Goal: Information Seeking & Learning: Check status

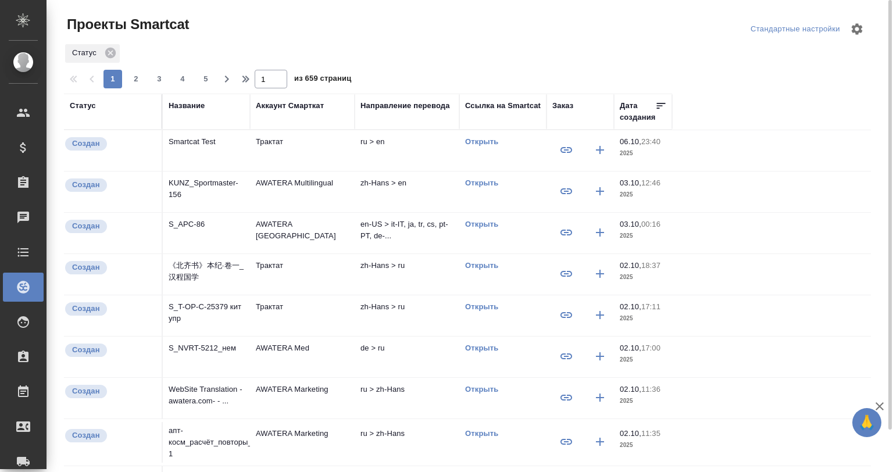
click at [390, 36] on div at bounding box center [472, 29] width 272 height 28
drag, startPoint x: 112, startPoint y: 45, endPoint x: 105, endPoint y: 50, distance: 7.9
click at [110, 47] on div "Статус" at bounding box center [92, 53] width 55 height 19
click at [105, 50] on icon at bounding box center [110, 53] width 13 height 13
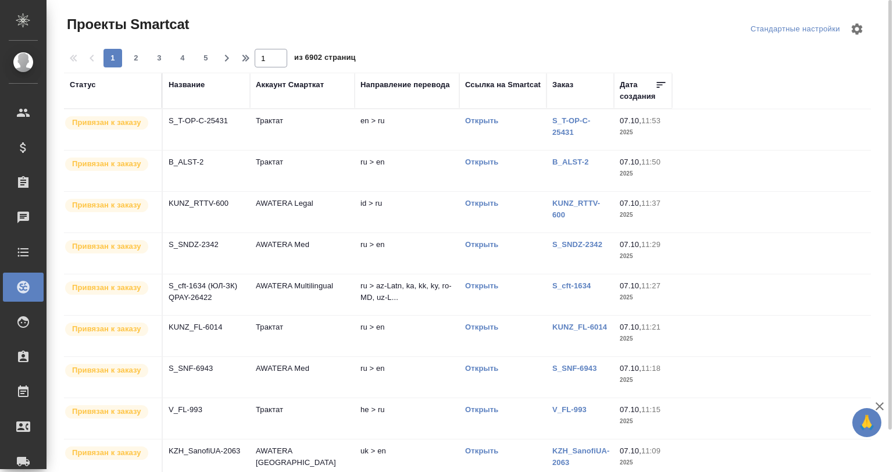
click at [184, 81] on div "Название" at bounding box center [187, 85] width 36 height 12
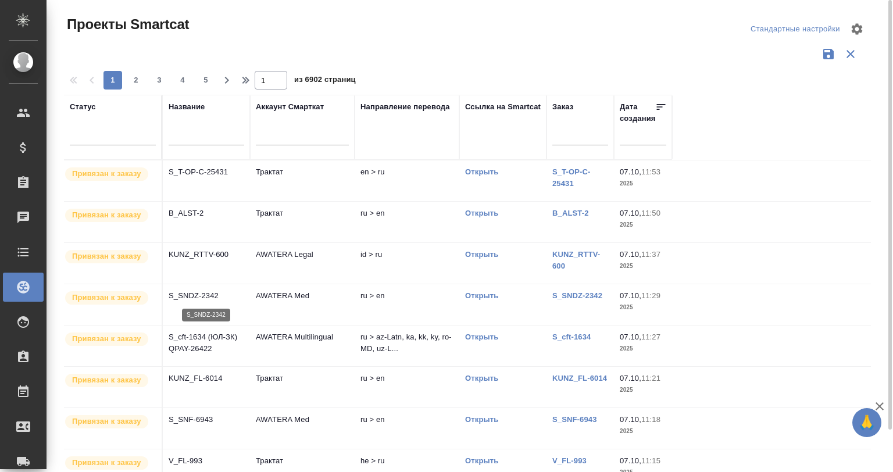
click at [209, 298] on p "S_SNDZ-2342" at bounding box center [207, 296] width 76 height 12
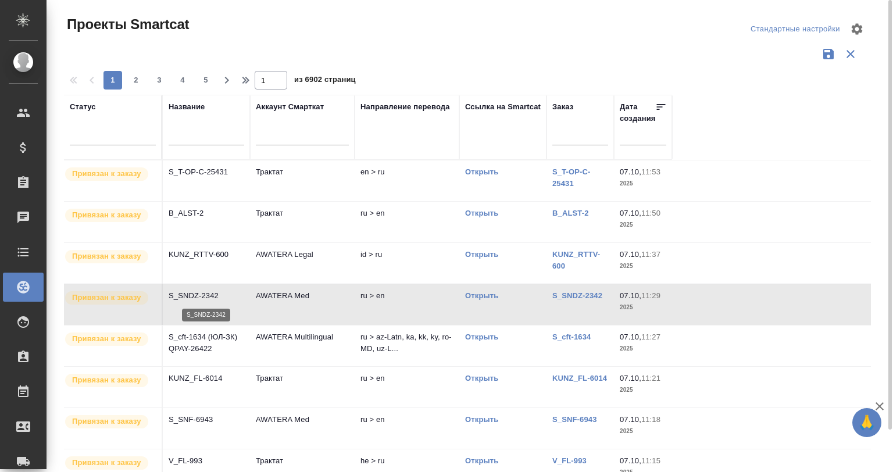
click at [209, 298] on p "S_SNDZ-2342" at bounding box center [207, 296] width 76 height 12
click at [202, 75] on span "5" at bounding box center [206, 80] width 19 height 12
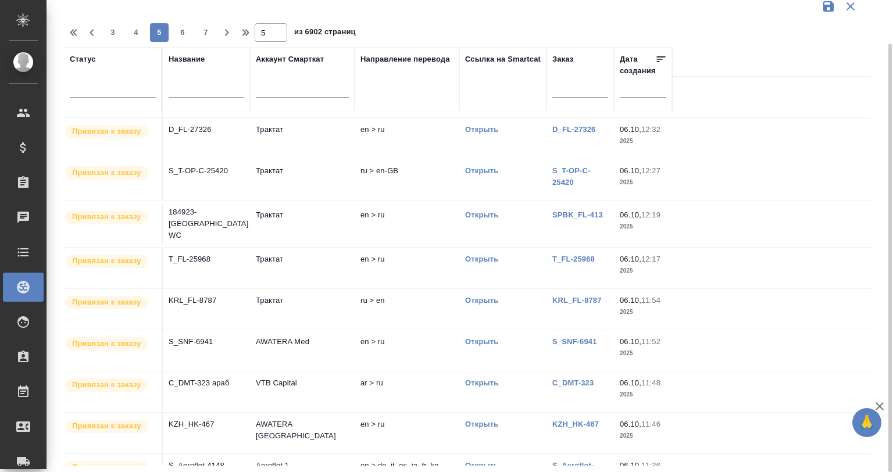
scroll to position [38, 0]
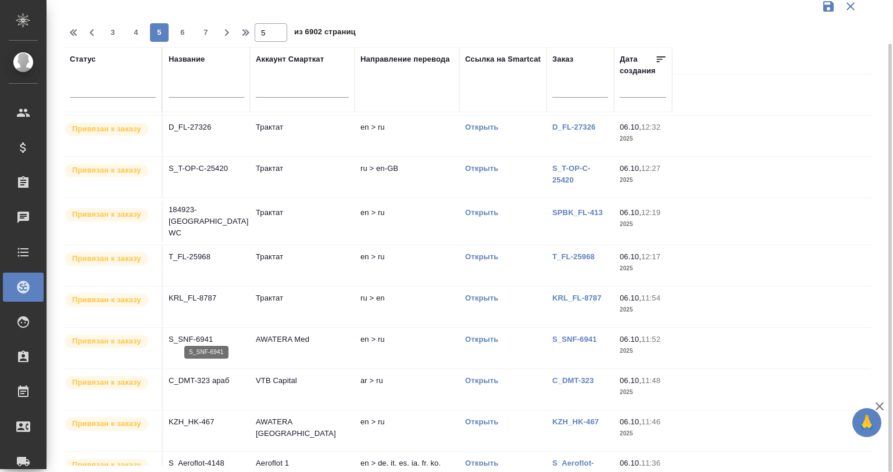
click at [222, 334] on p "S_SNF-6941" at bounding box center [207, 340] width 76 height 12
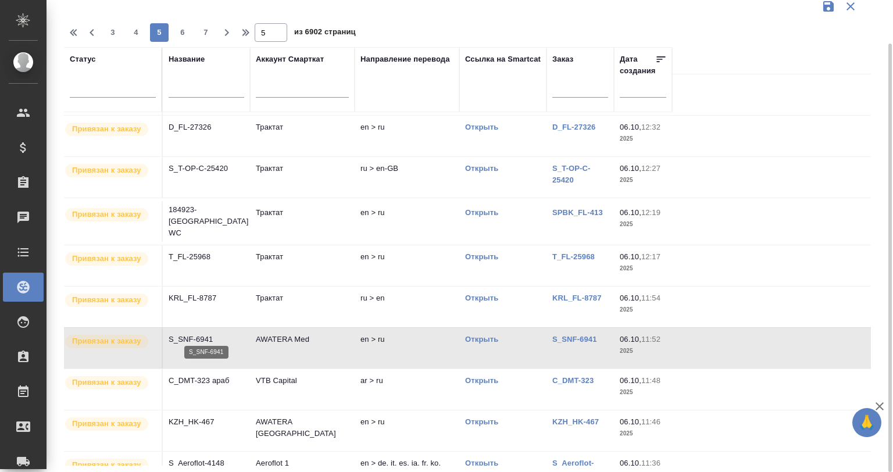
click at [222, 334] on p "S_SNF-6941" at bounding box center [207, 340] width 76 height 12
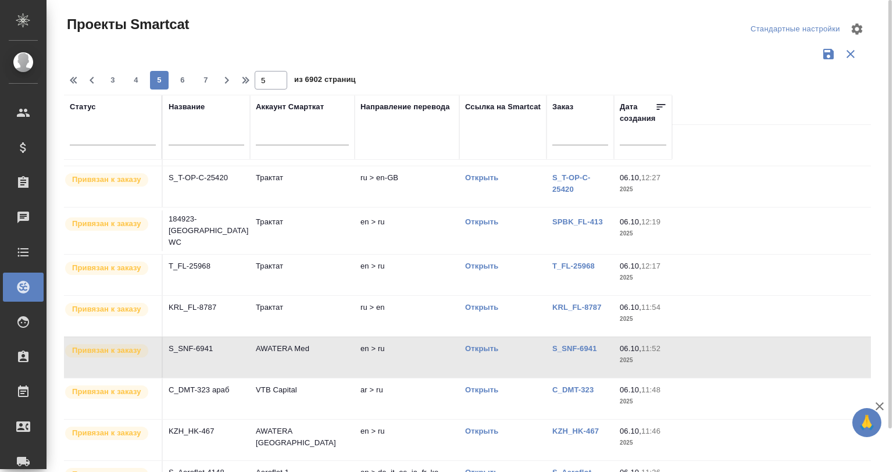
scroll to position [82, 0]
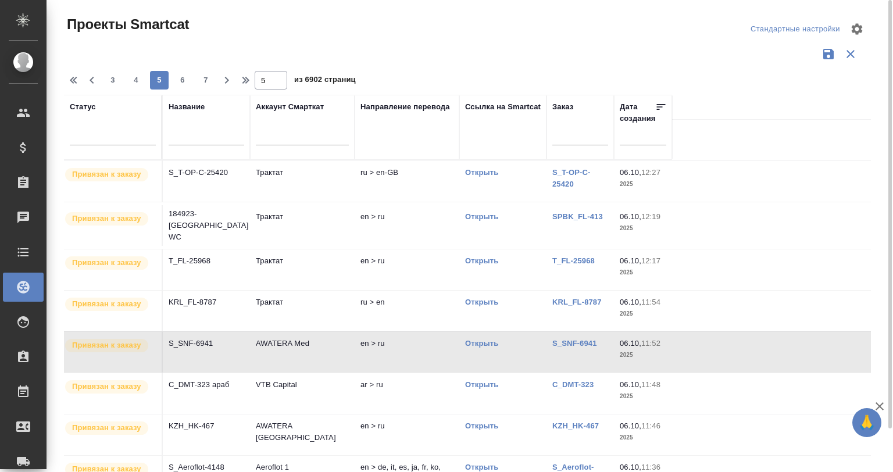
click at [277, 169] on td "Трактат" at bounding box center [302, 181] width 105 height 41
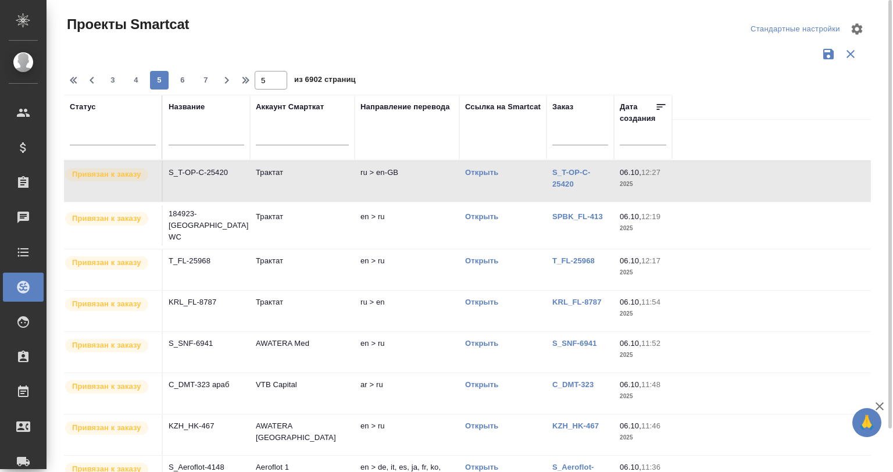
click at [277, 169] on td "Трактат" at bounding box center [302, 181] width 105 height 41
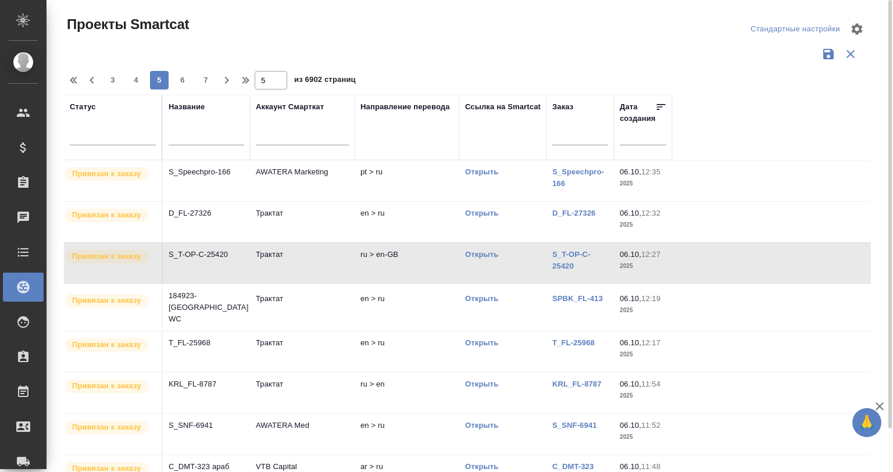
scroll to position [38, 0]
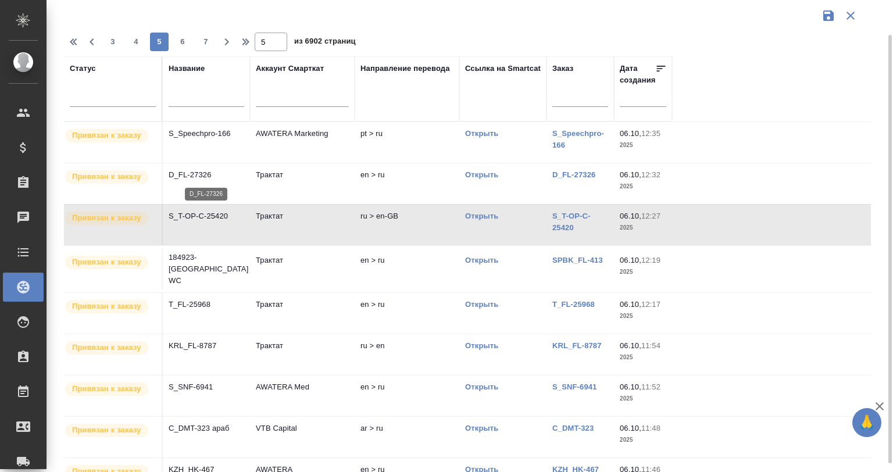
click at [230, 175] on p "D_FL-27326" at bounding box center [207, 175] width 76 height 12
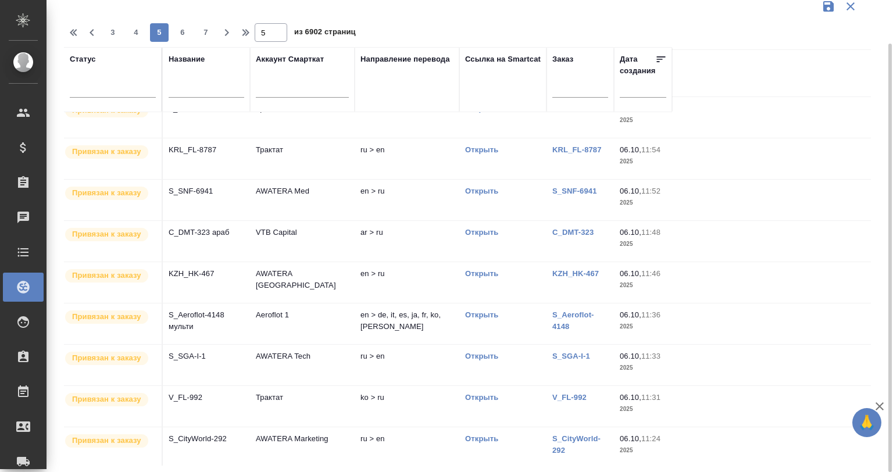
scroll to position [194, 0]
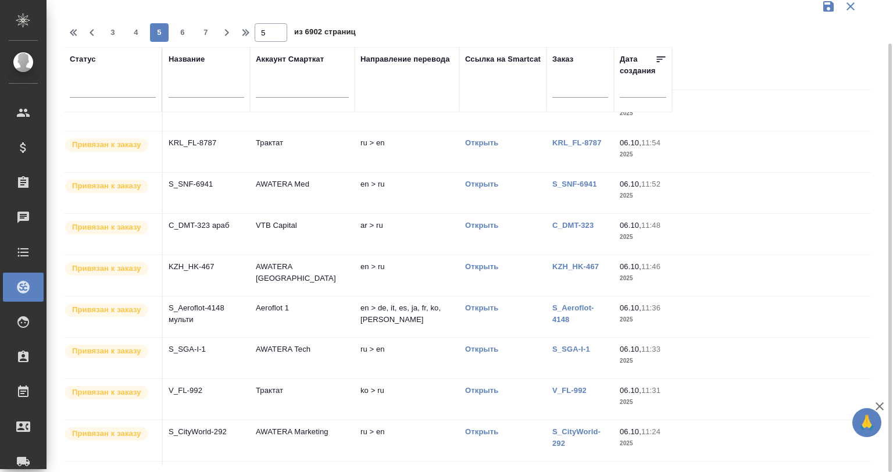
click at [326, 184] on td "AWATERA Med" at bounding box center [302, 193] width 105 height 41
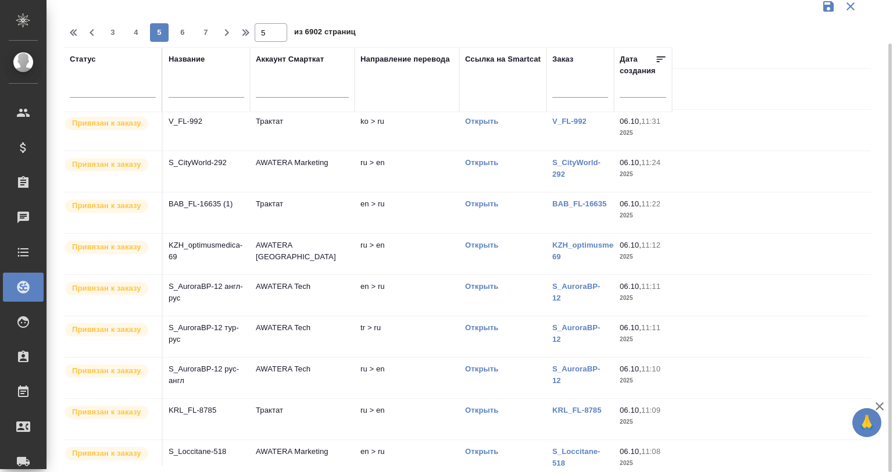
scroll to position [470, 0]
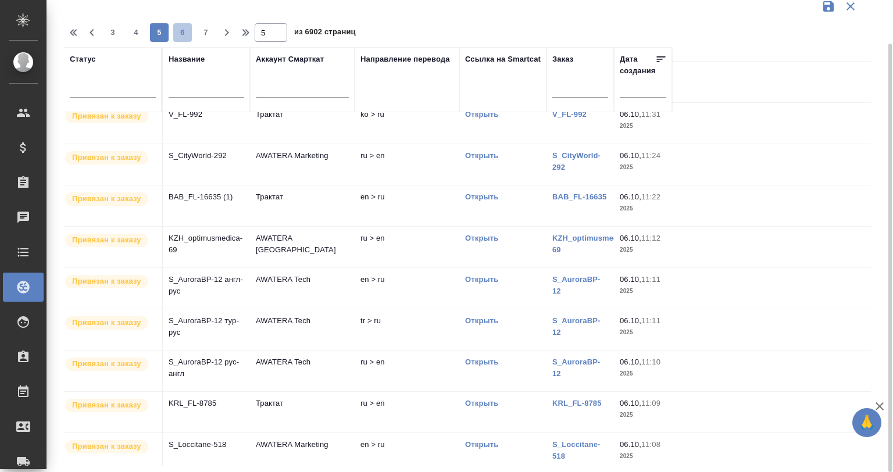
click at [179, 31] on span "6" at bounding box center [182, 33] width 19 height 12
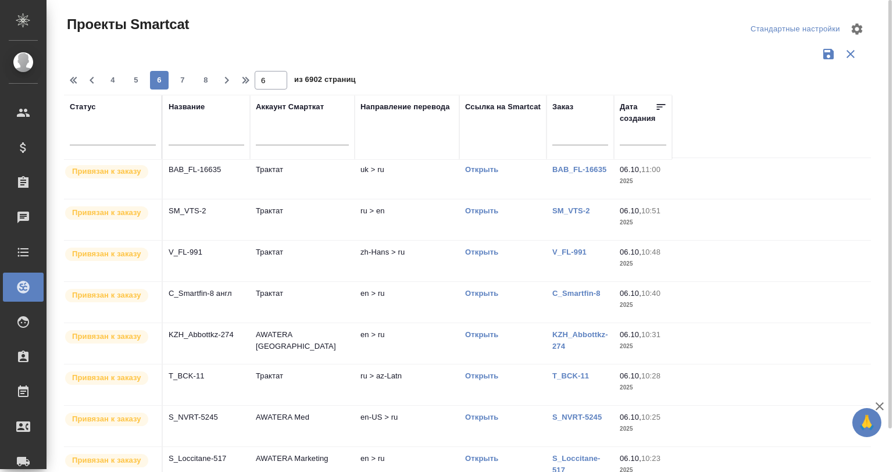
scroll to position [0, 0]
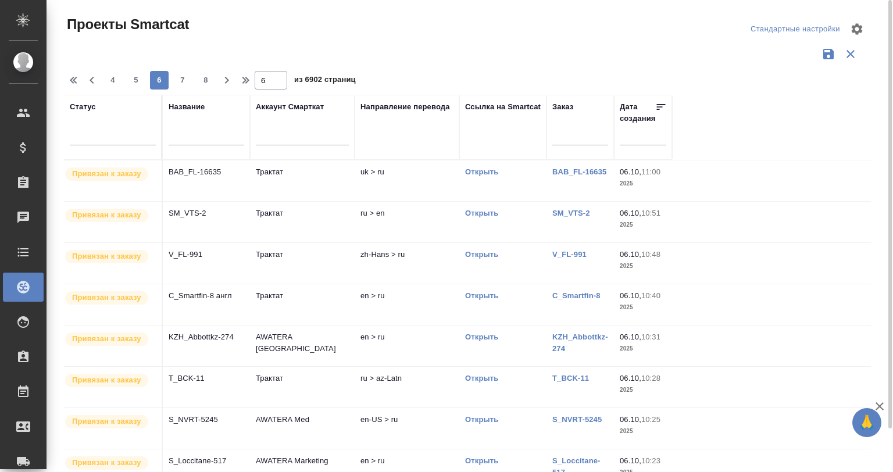
click at [300, 336] on td "AWATERA Ukraine" at bounding box center [302, 346] width 105 height 41
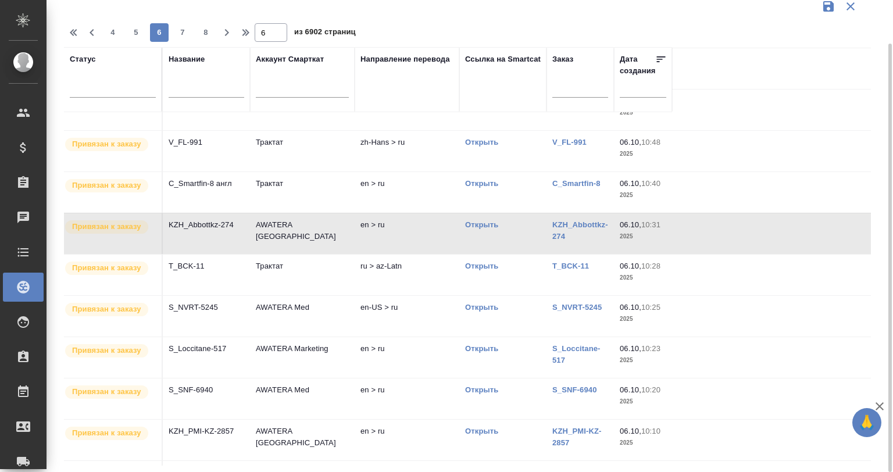
scroll to position [116, 0]
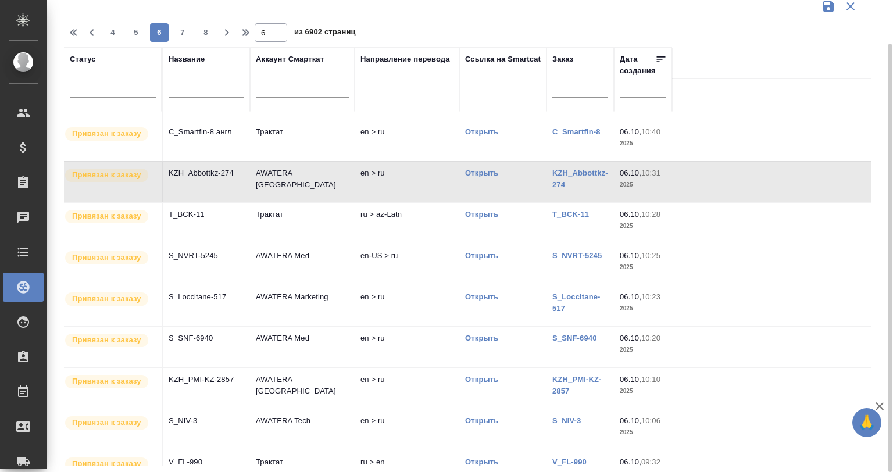
click at [315, 266] on td "AWATERA Med" at bounding box center [302, 264] width 105 height 41
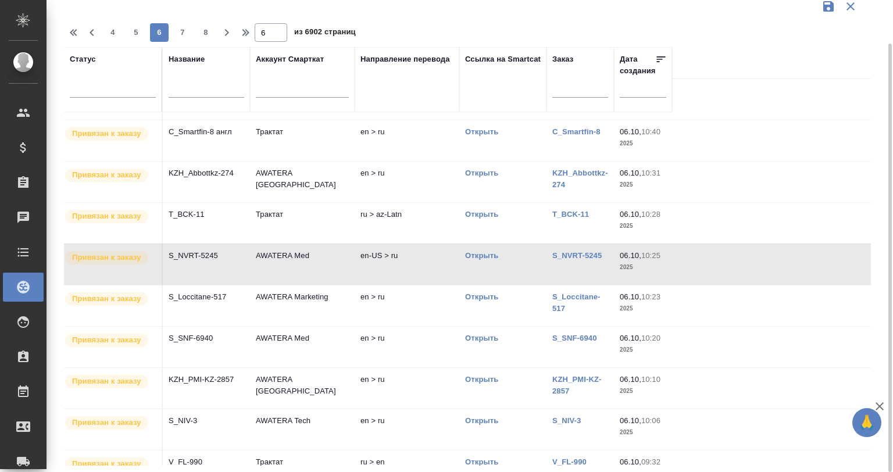
click at [316, 261] on td "AWATERA Med" at bounding box center [302, 264] width 105 height 41
click at [274, 348] on td "AWATERA Med" at bounding box center [302, 347] width 105 height 41
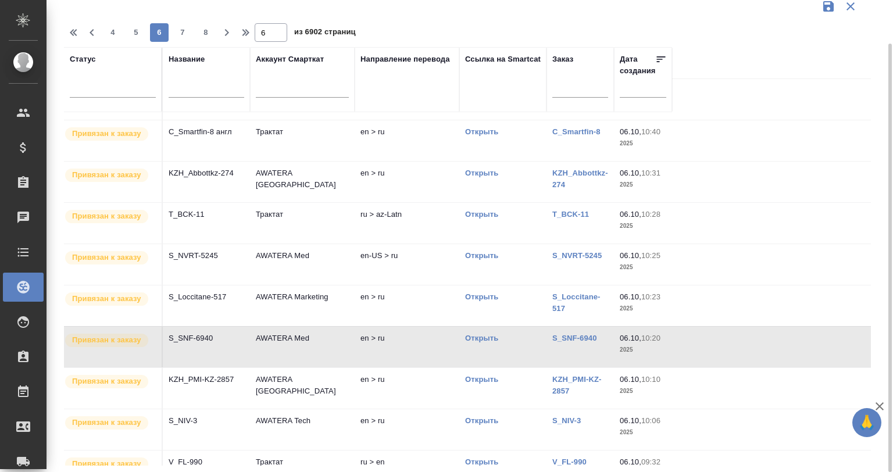
click at [209, 388] on td "KZH_PMI-KZ-2857" at bounding box center [206, 388] width 87 height 41
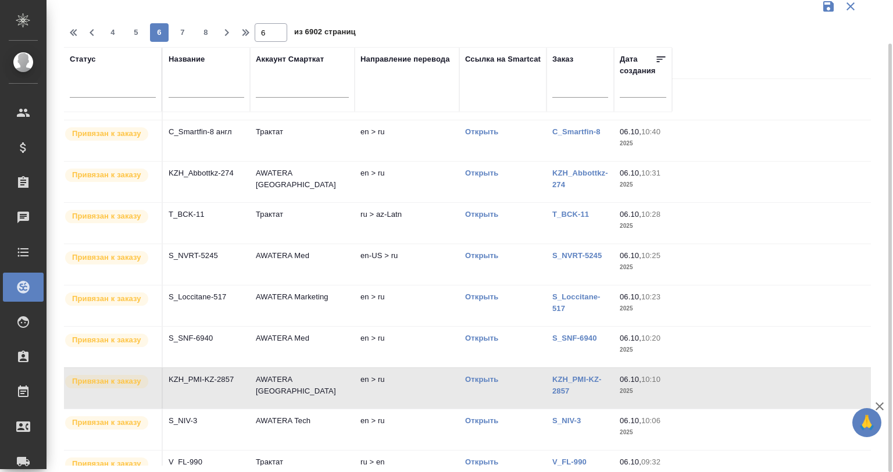
click at [228, 344] on td "S_SNF-6940" at bounding box center [206, 347] width 87 height 41
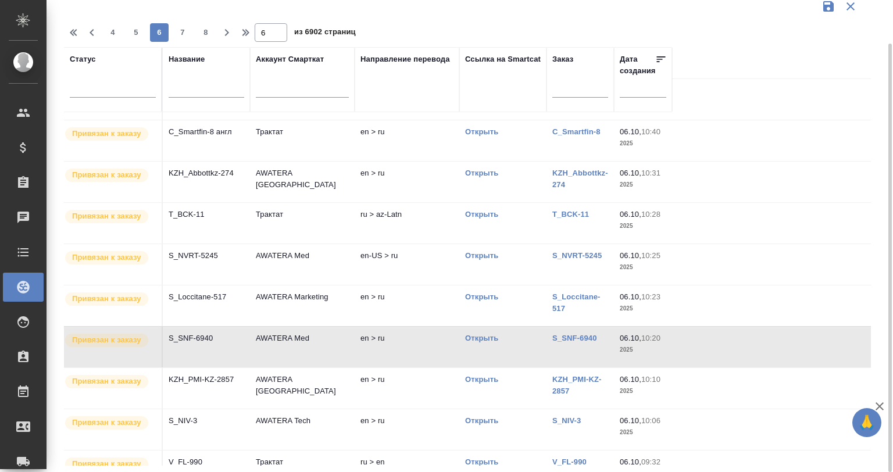
click at [229, 342] on p "S_SNF-6940" at bounding box center [207, 339] width 76 height 12
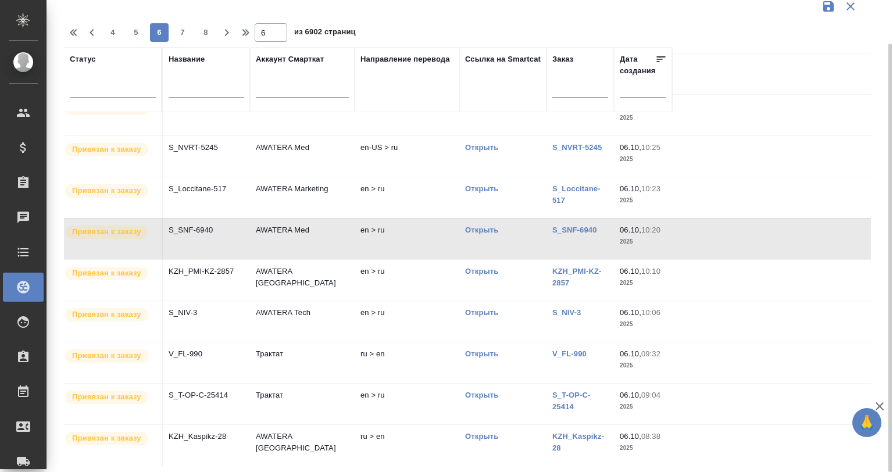
scroll to position [233, 0]
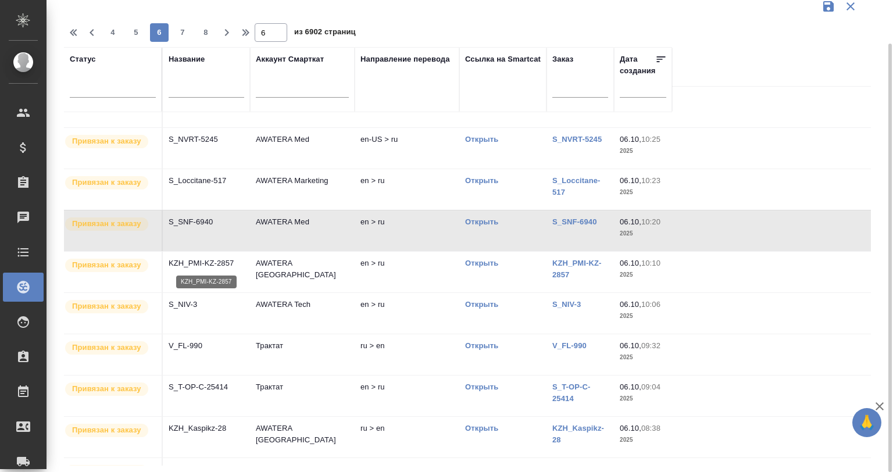
click at [228, 265] on p "KZH_PMI-KZ-2857" at bounding box center [207, 264] width 76 height 12
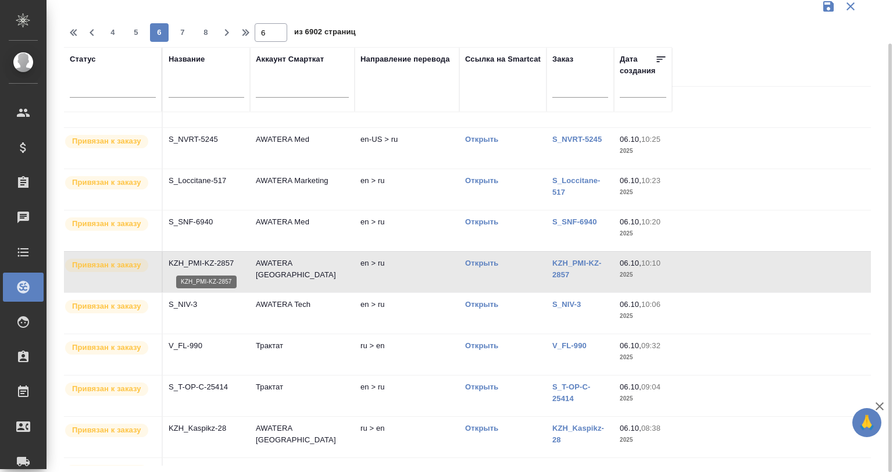
click at [228, 265] on p "KZH_PMI-KZ-2857" at bounding box center [207, 264] width 76 height 12
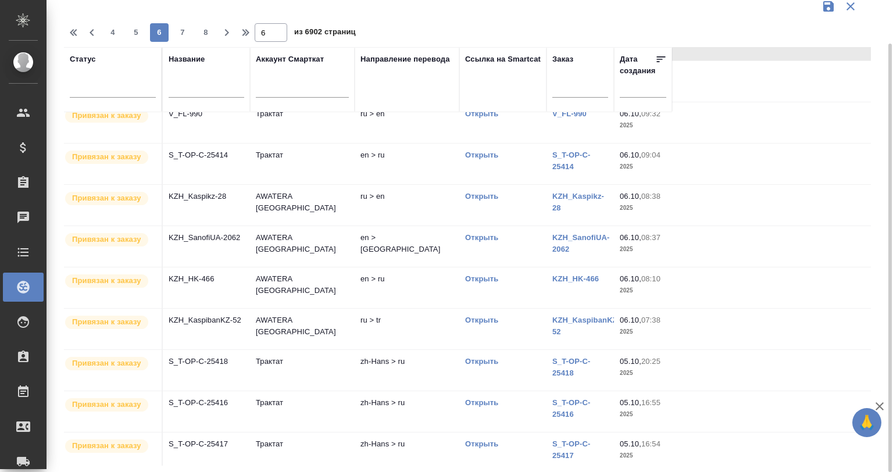
scroll to position [465, 0]
click at [268, 235] on td "AWATERA Ukraine" at bounding box center [302, 246] width 105 height 41
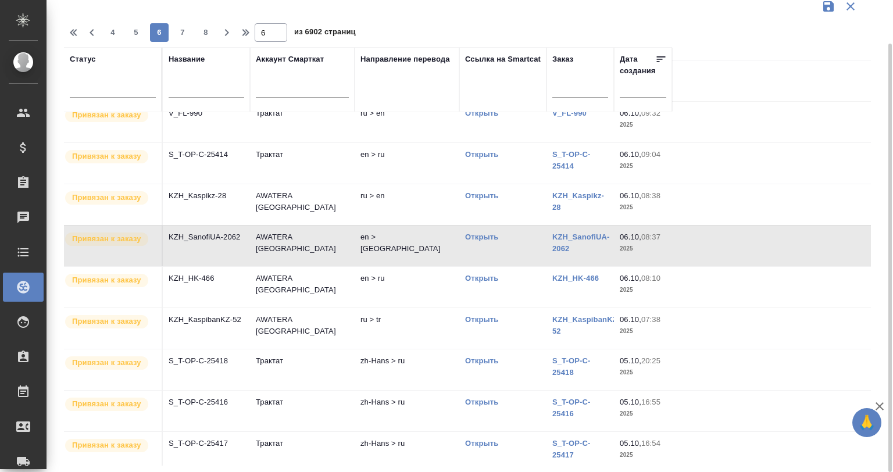
click at [268, 235] on td "AWATERA Ukraine" at bounding box center [302, 246] width 105 height 41
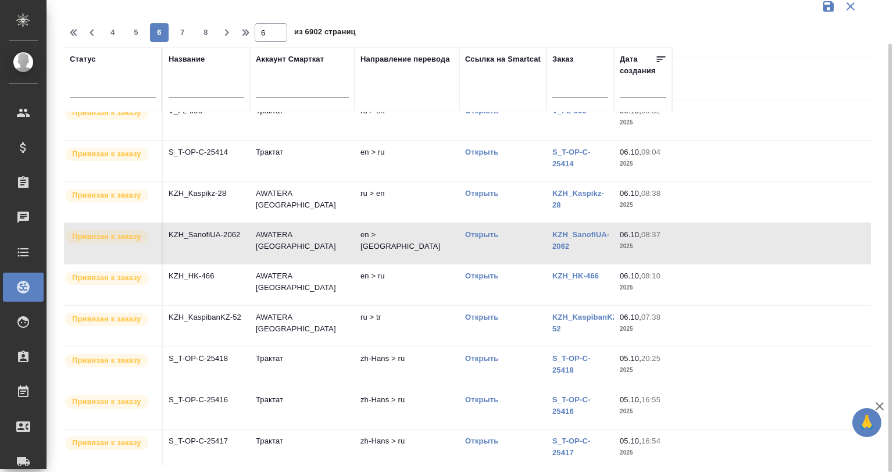
scroll to position [470, 0]
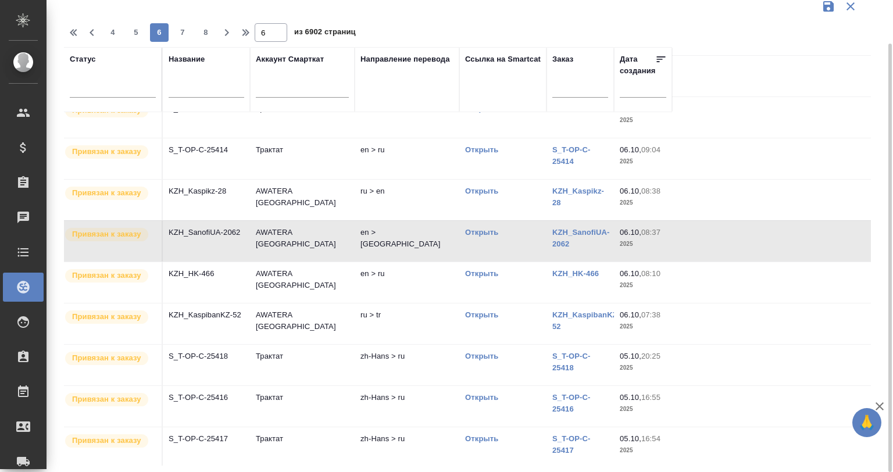
click at [288, 323] on td "AWATERA Ukraine" at bounding box center [302, 324] width 105 height 41
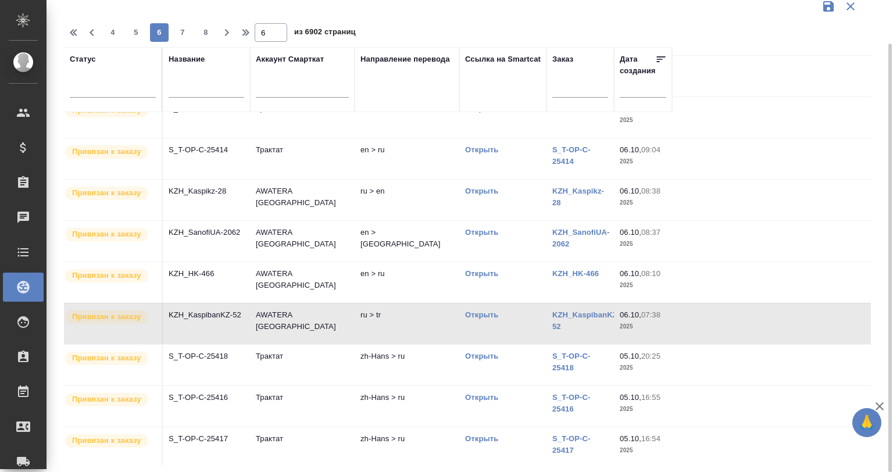
click at [281, 356] on td "Трактат" at bounding box center [302, 365] width 105 height 41
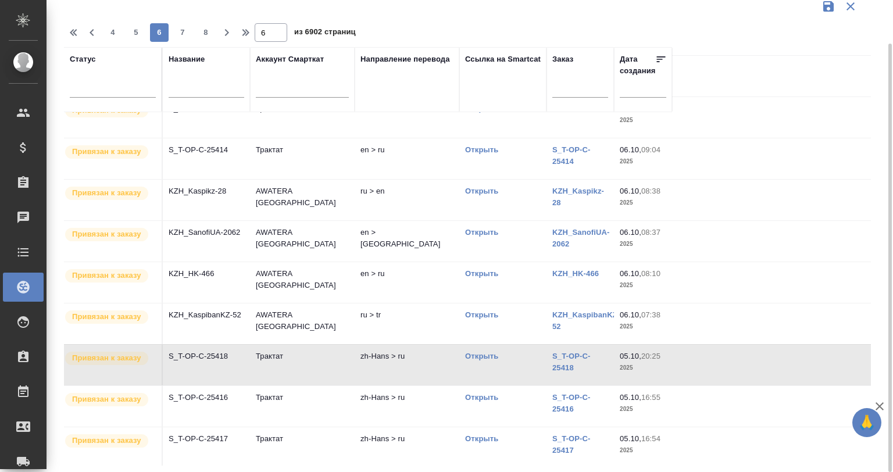
click at [288, 441] on td "Трактат" at bounding box center [302, 447] width 105 height 41
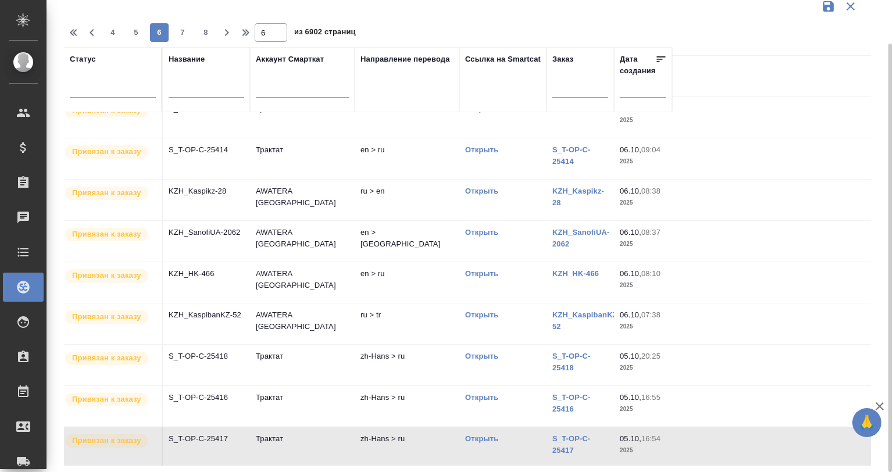
click at [281, 349] on td "Трактат" at bounding box center [302, 365] width 105 height 41
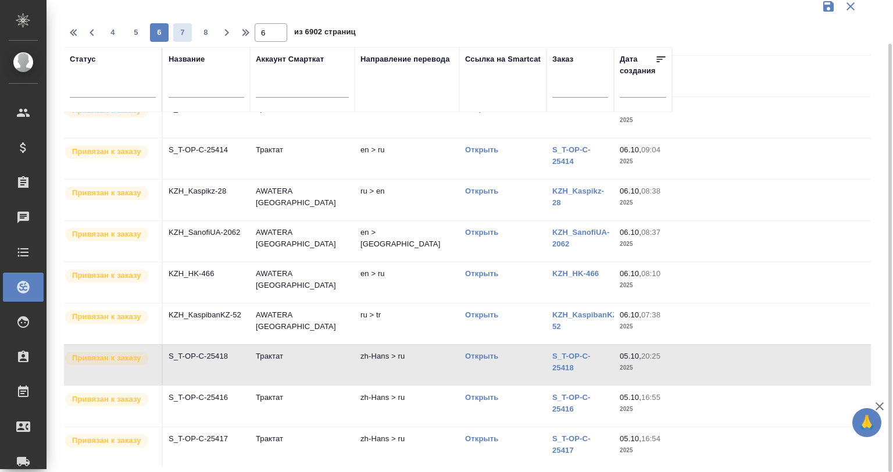
click at [177, 34] on span "7" at bounding box center [182, 33] width 19 height 12
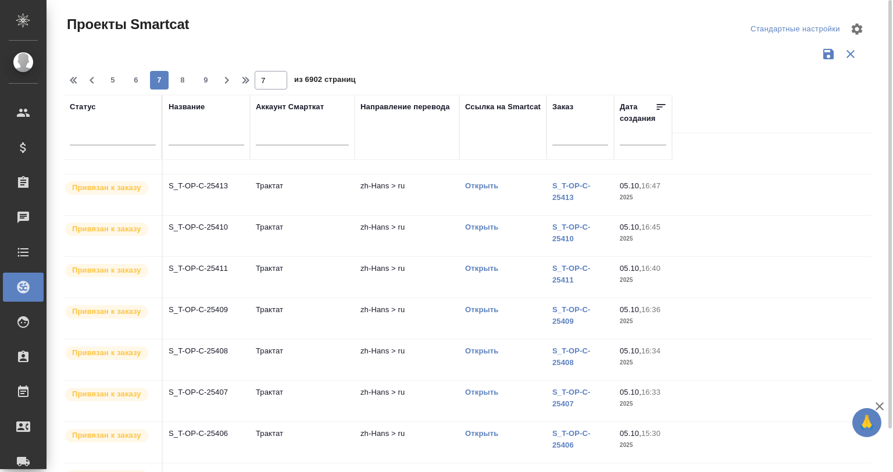
scroll to position [0, 0]
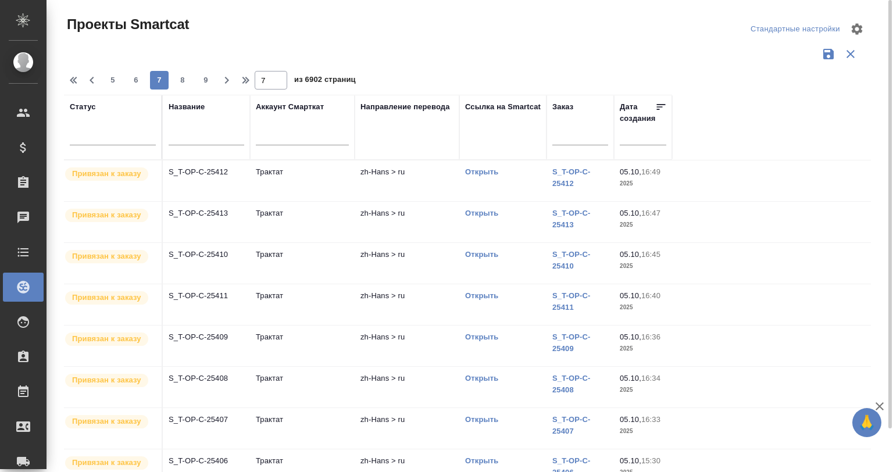
click at [375, 220] on td "zh-Hans > ru" at bounding box center [407, 222] width 105 height 41
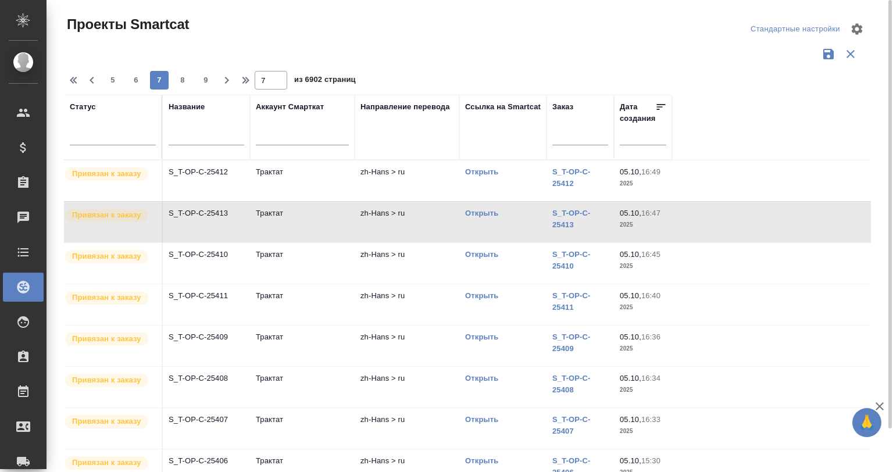
click at [377, 131] on div "Направление перевода" at bounding box center [407, 127] width 93 height 52
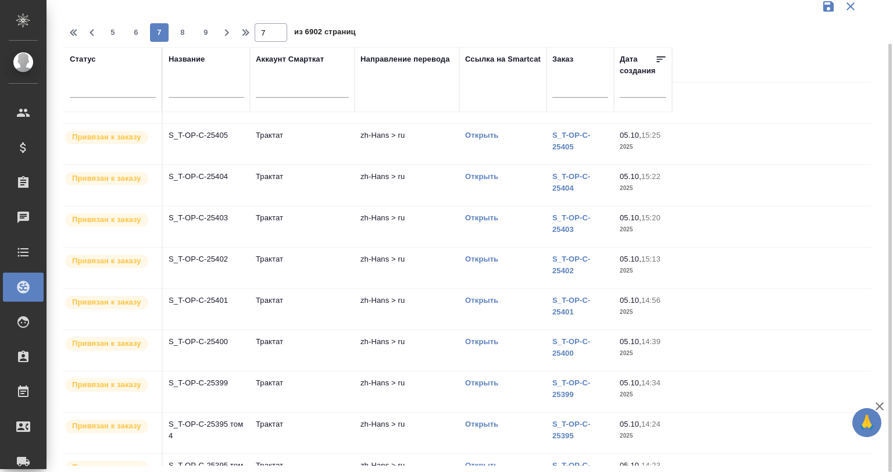
scroll to position [387, 0]
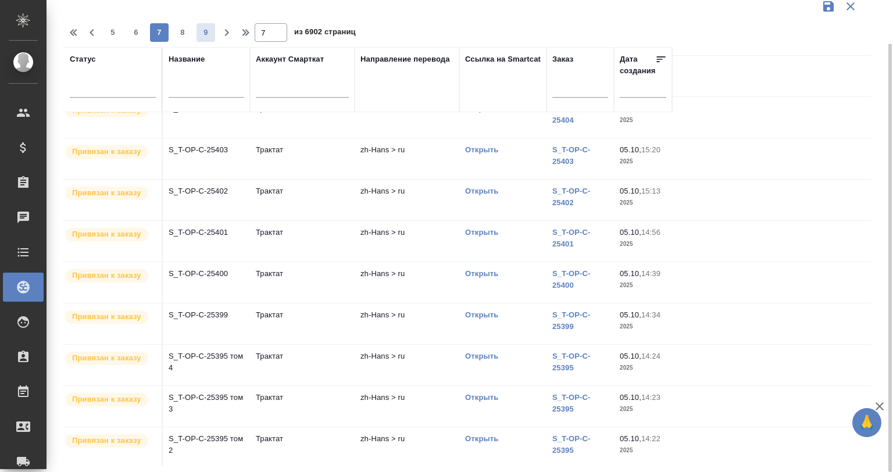
click at [206, 30] on span "9" at bounding box center [206, 33] width 19 height 12
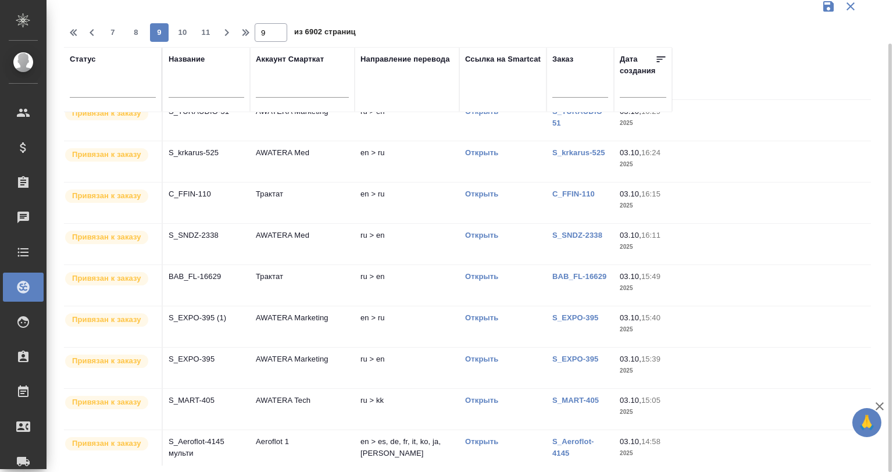
scroll to position [0, 0]
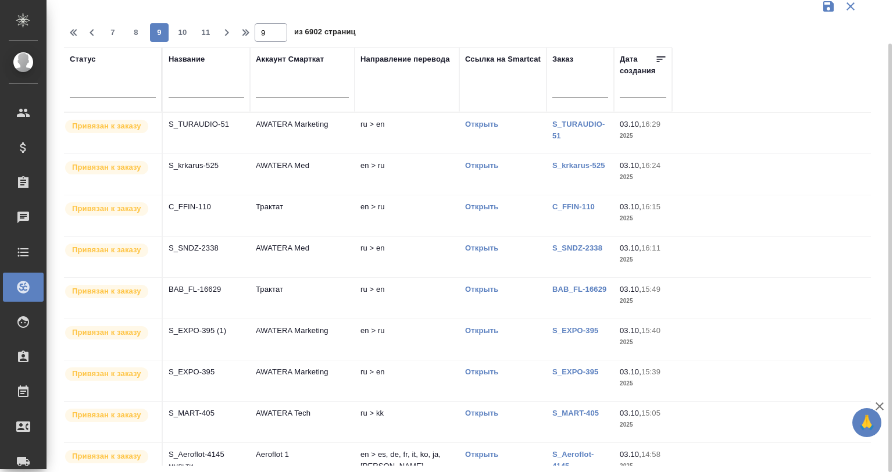
click at [226, 254] on td "S_SNDZ-2338" at bounding box center [206, 257] width 87 height 41
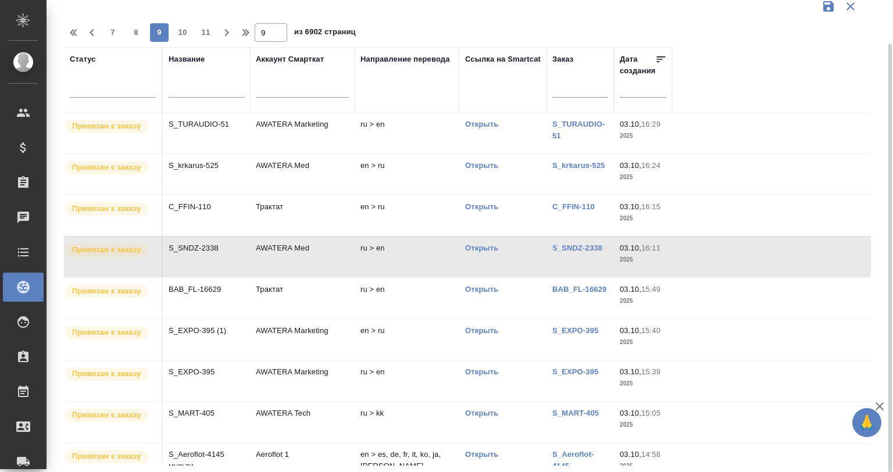
click at [226, 254] on td "S_SNDZ-2338" at bounding box center [206, 257] width 87 height 41
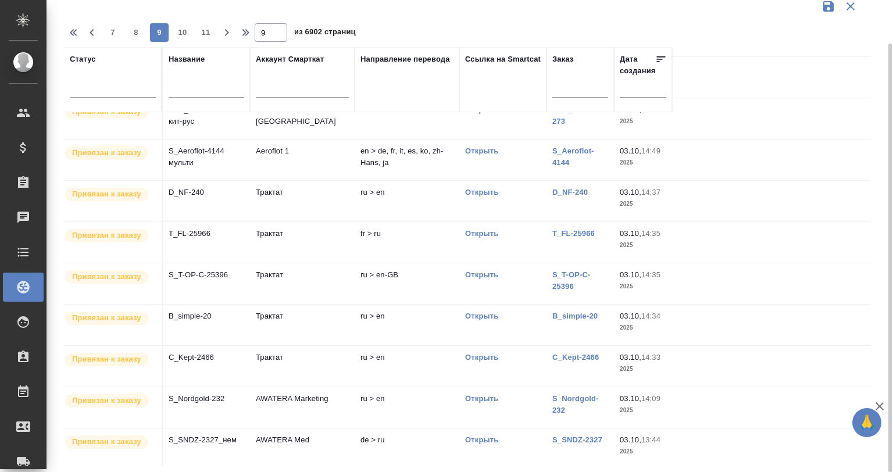
scroll to position [387, 0]
click at [221, 270] on p "S_T-OP-C-25396" at bounding box center [207, 274] width 76 height 12
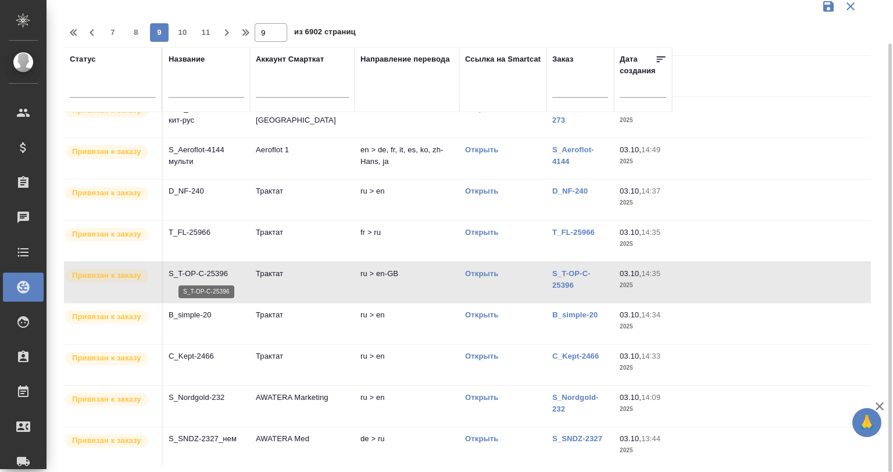
click at [214, 271] on p "S_T-OP-C-25396" at bounding box center [207, 274] width 76 height 12
click at [221, 276] on p "S_T-OP-C-25396" at bounding box center [207, 274] width 76 height 12
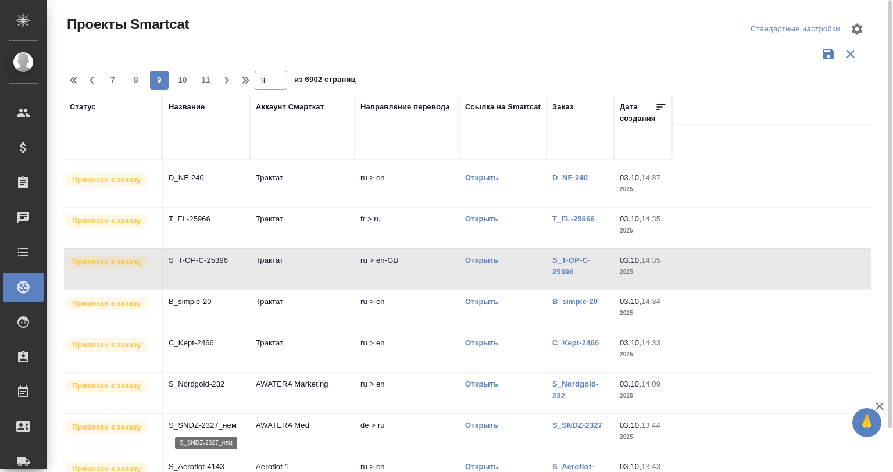
scroll to position [470, 0]
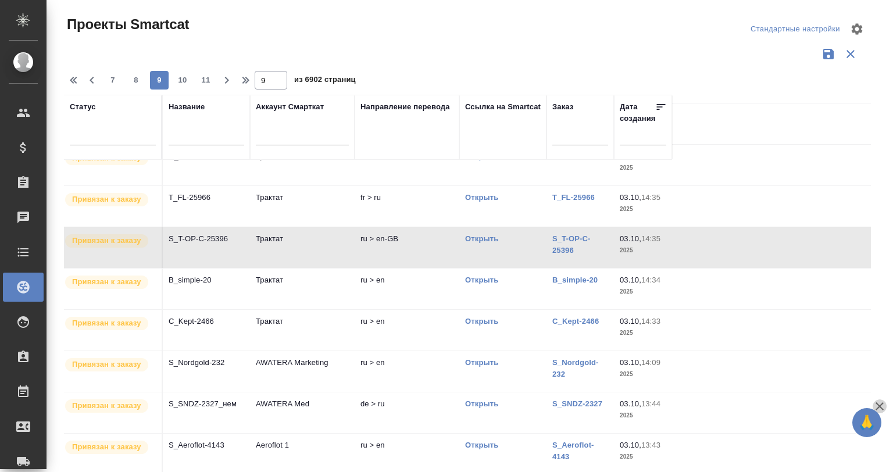
click at [880, 405] on icon "button" at bounding box center [880, 407] width 14 height 14
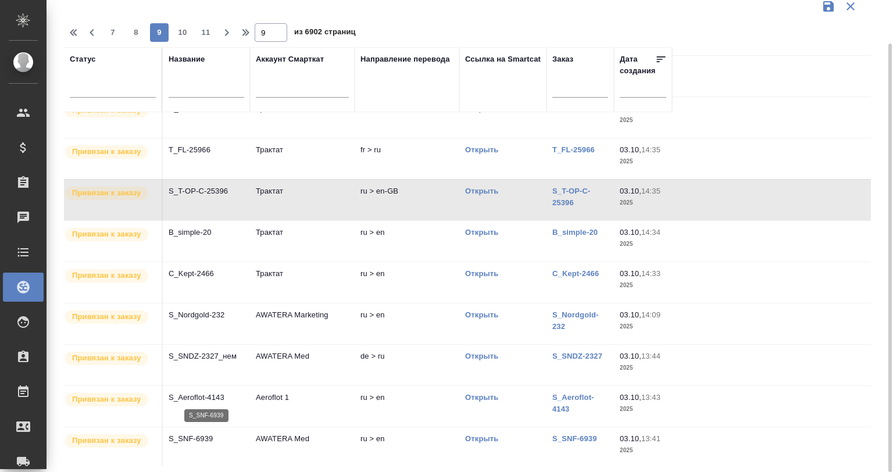
click at [219, 434] on p "S_SNF-6939" at bounding box center [207, 439] width 76 height 12
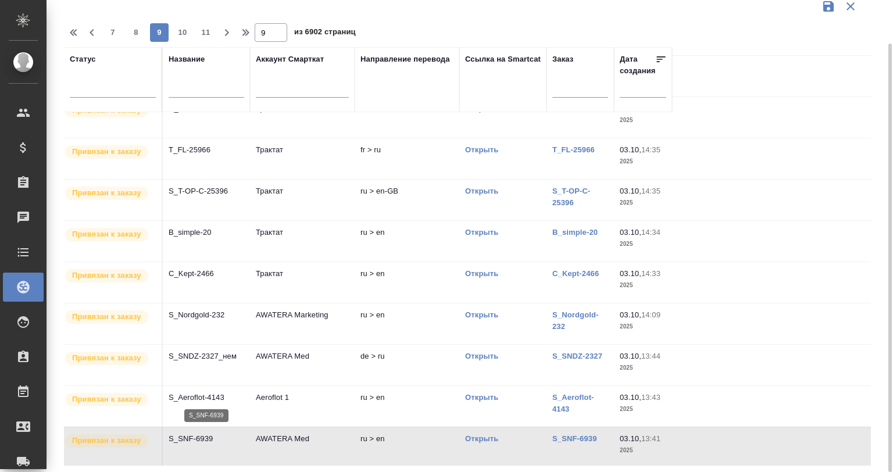
click at [219, 434] on p "S_SNF-6939" at bounding box center [207, 439] width 76 height 12
click at [179, 31] on span "10" at bounding box center [182, 33] width 19 height 12
type input "10"
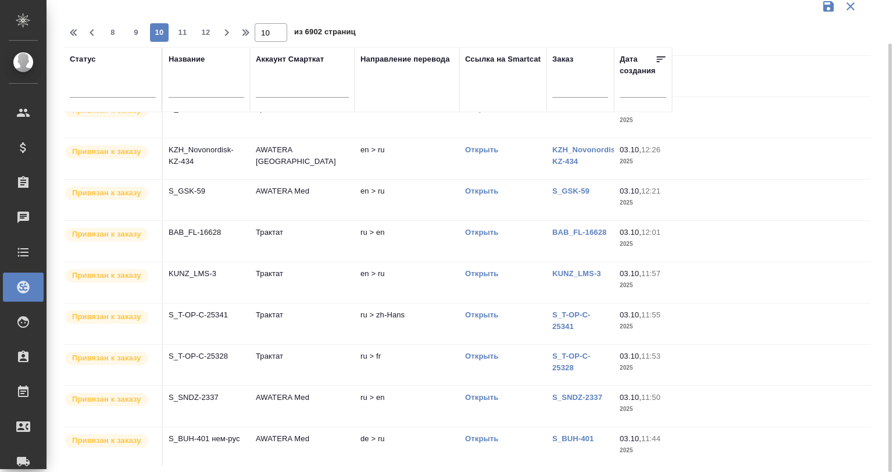
scroll to position [16, 0]
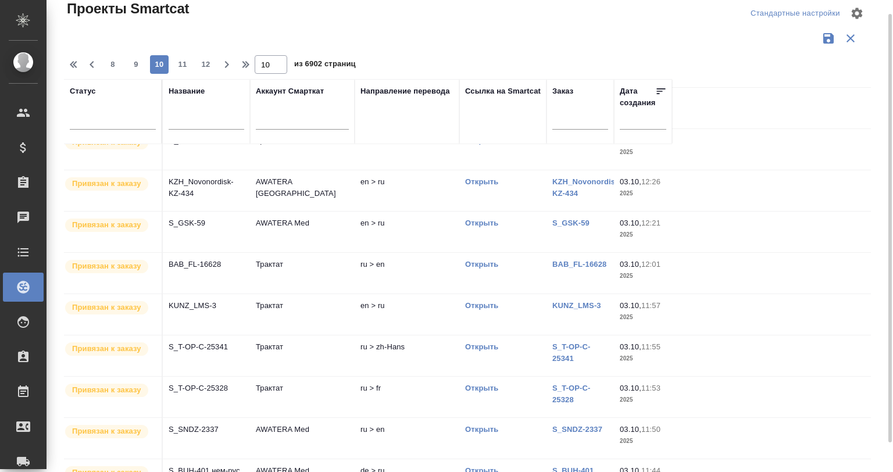
click at [208, 420] on td "S_SNDZ-2337" at bounding box center [206, 438] width 87 height 41
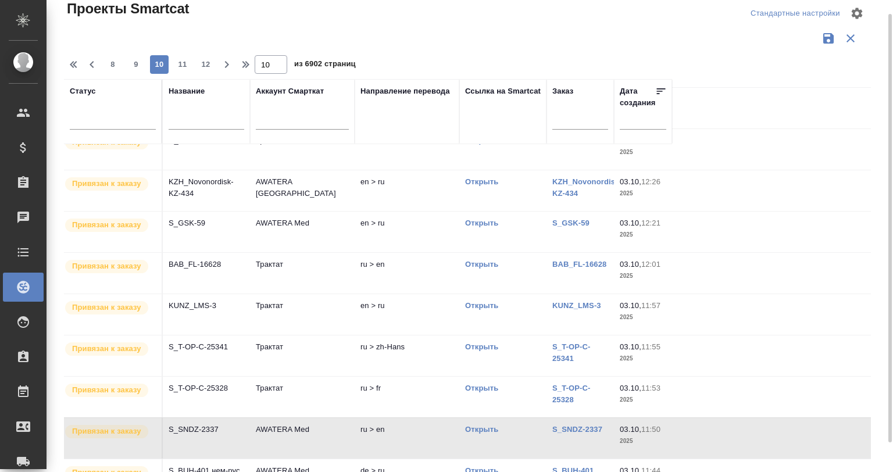
click at [208, 420] on td "S_SNDZ-2337" at bounding box center [206, 438] width 87 height 41
click at [98, 119] on div at bounding box center [113, 117] width 86 height 17
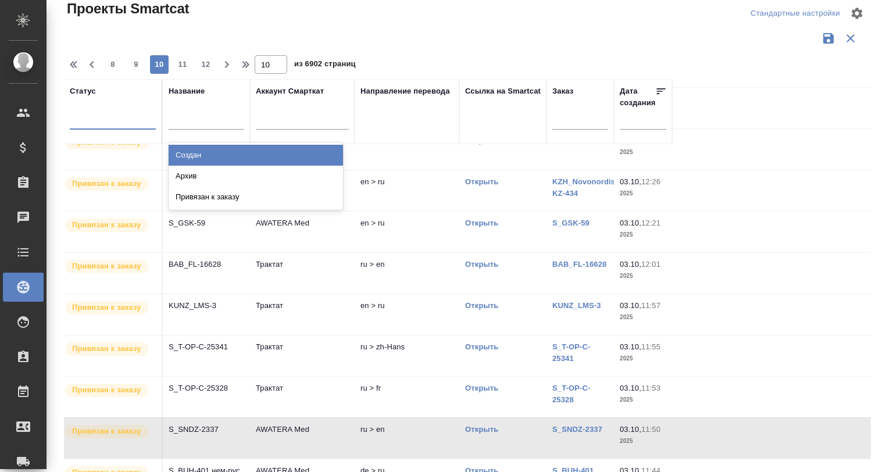
click at [201, 109] on div at bounding box center [207, 123] width 76 height 28
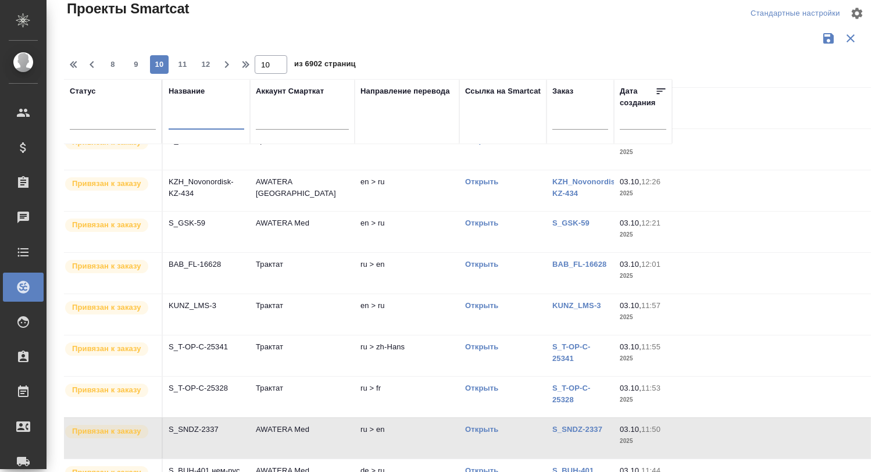
click at [205, 115] on input "text" at bounding box center [207, 122] width 76 height 15
type input "ы"
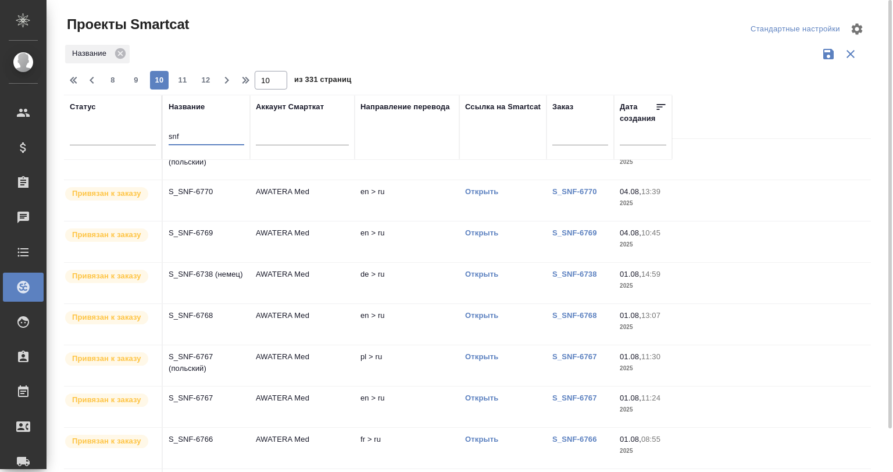
scroll to position [0, 0]
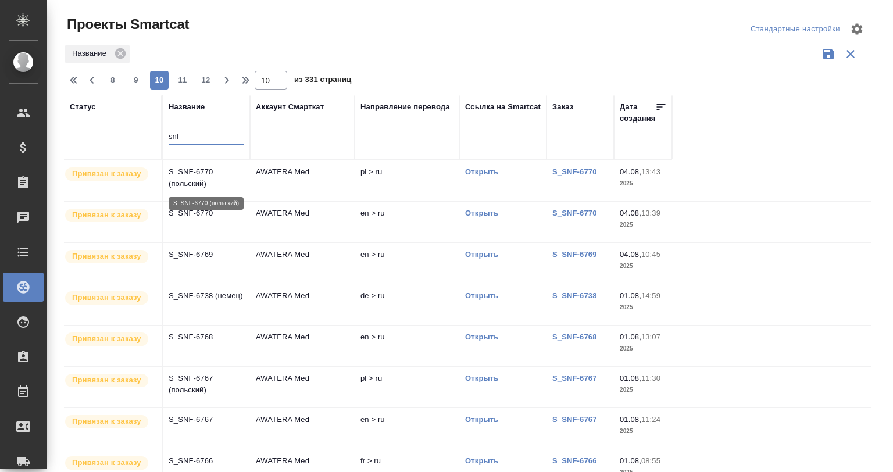
type input "snf"
click at [234, 177] on p "S_SNF-6770 (польский)" at bounding box center [207, 177] width 76 height 23
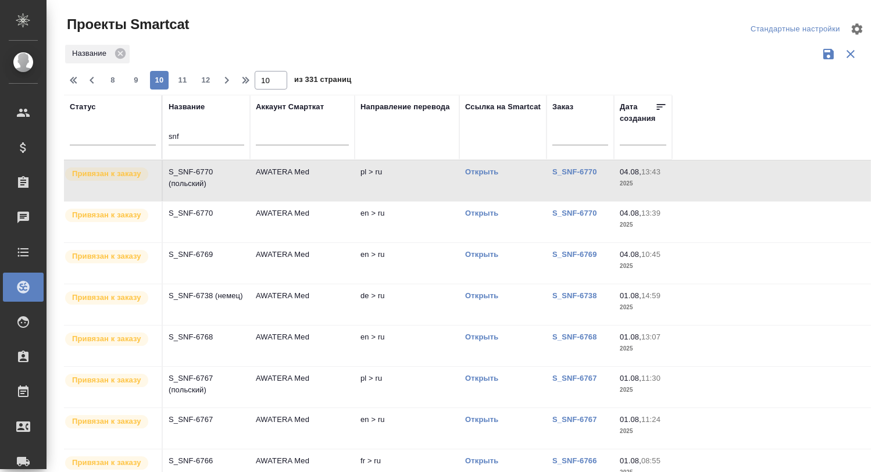
click at [208, 212] on p "S_SNF-6770" at bounding box center [207, 214] width 76 height 12
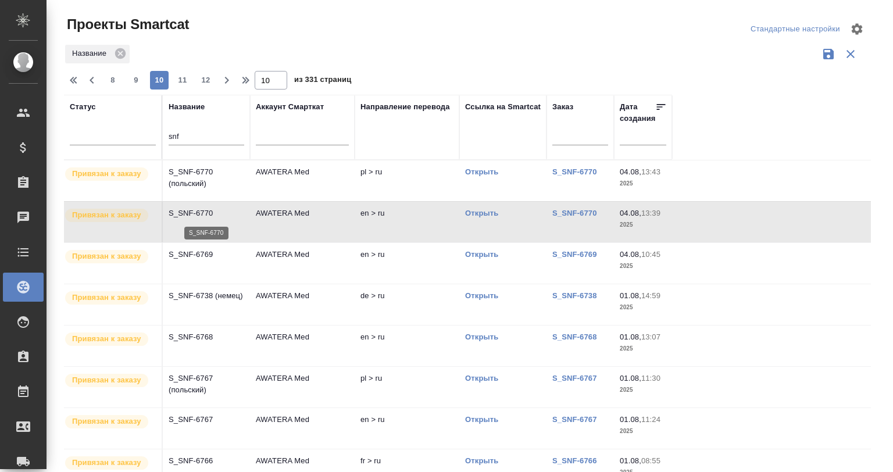
click at [217, 212] on p "S_SNF-6770" at bounding box center [207, 214] width 76 height 12
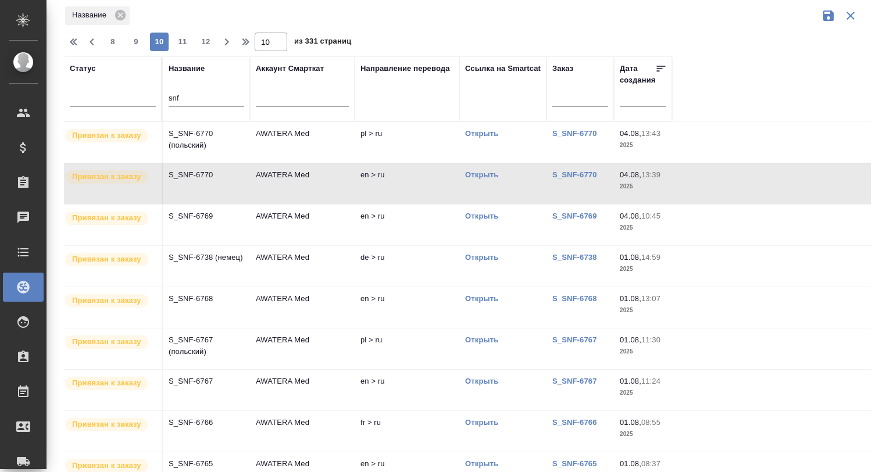
click at [214, 222] on td "S_SNF-6769" at bounding box center [206, 225] width 87 height 41
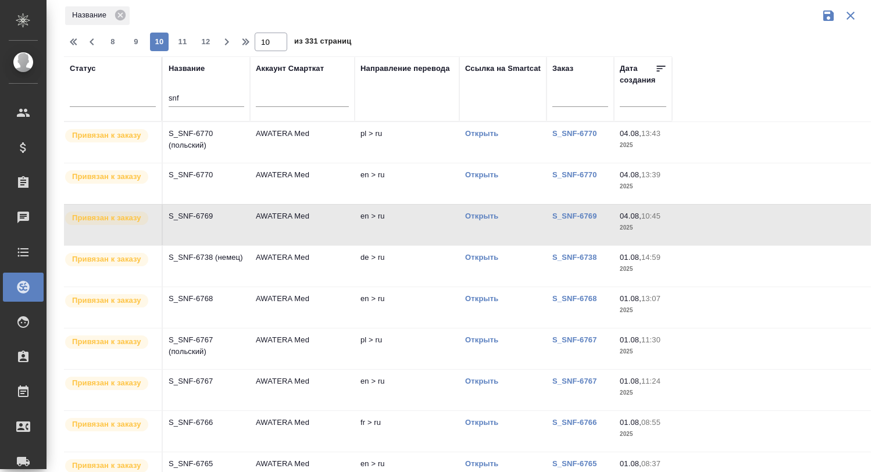
click at [214, 222] on td "S_SNF-6769" at bounding box center [206, 225] width 87 height 41
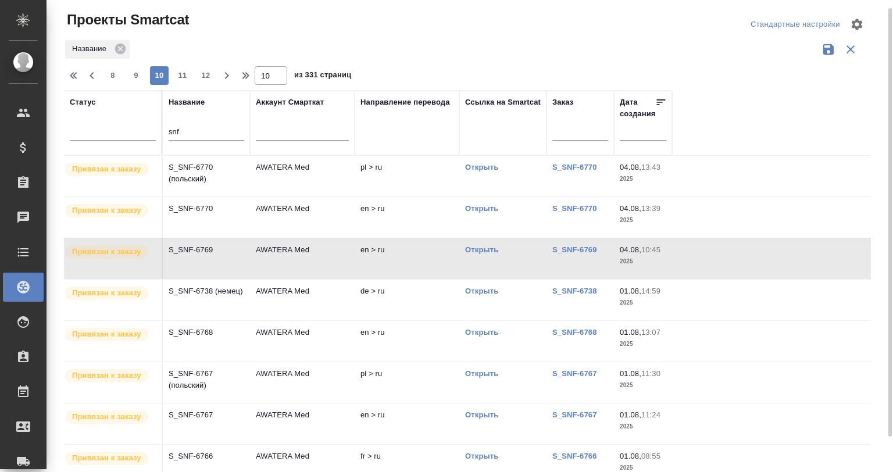
scroll to position [0, 0]
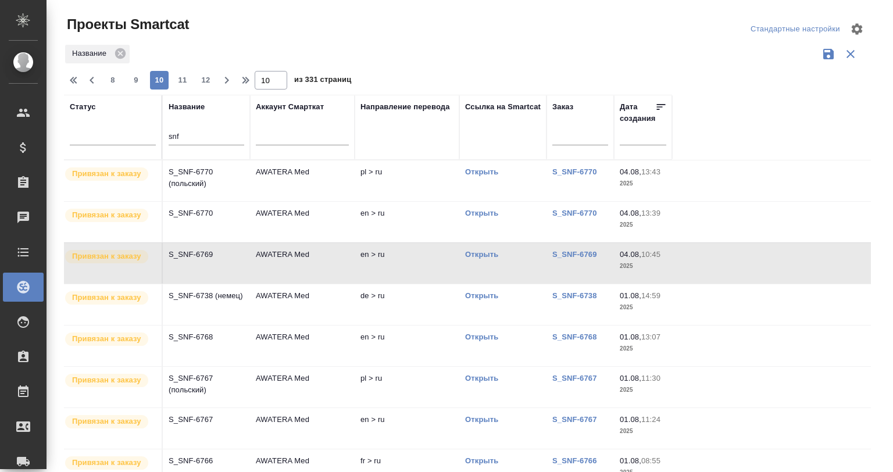
click at [657, 101] on icon at bounding box center [661, 107] width 12 height 12
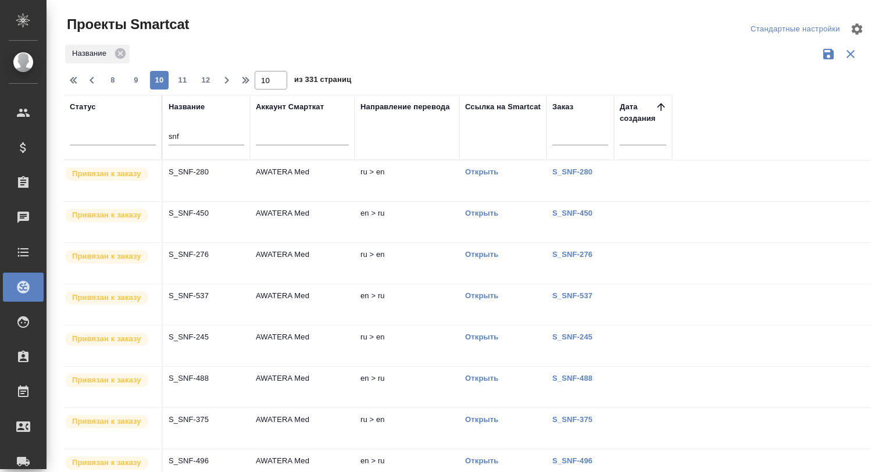
click at [656, 99] on th "Дата создания" at bounding box center [643, 127] width 58 height 65
click at [660, 102] on icon at bounding box center [661, 107] width 12 height 12
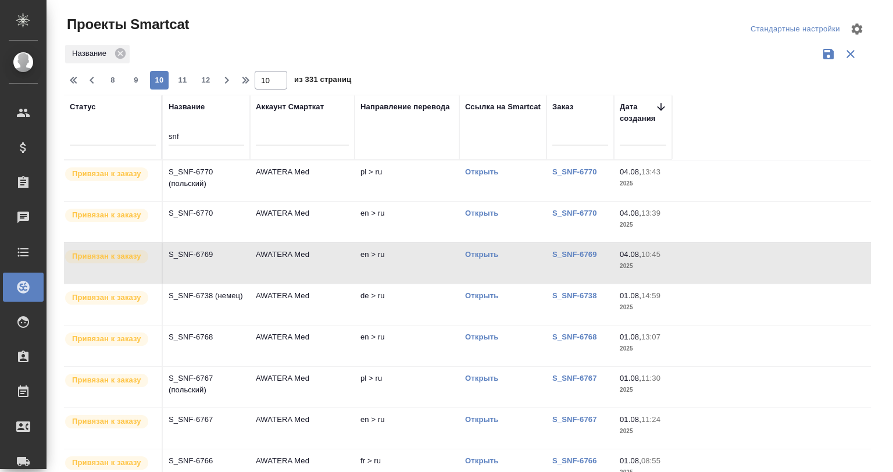
click at [649, 172] on p "13:43" at bounding box center [650, 171] width 19 height 9
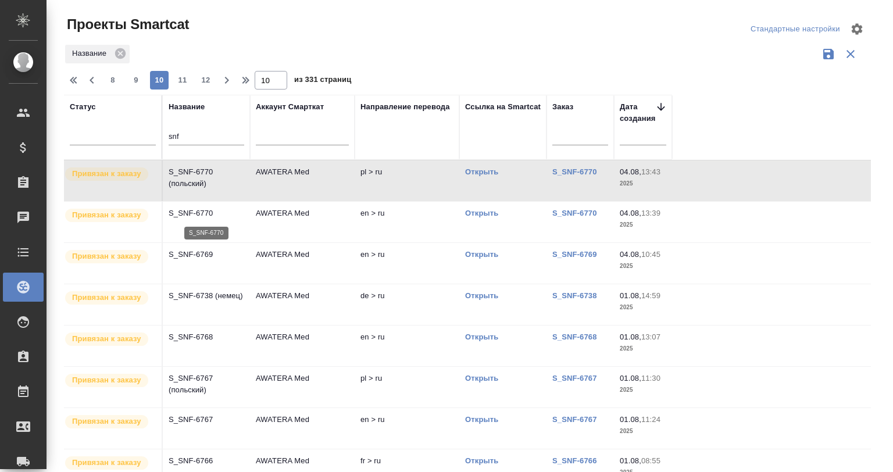
click at [204, 218] on p "S_SNF-6770" at bounding box center [207, 214] width 76 height 12
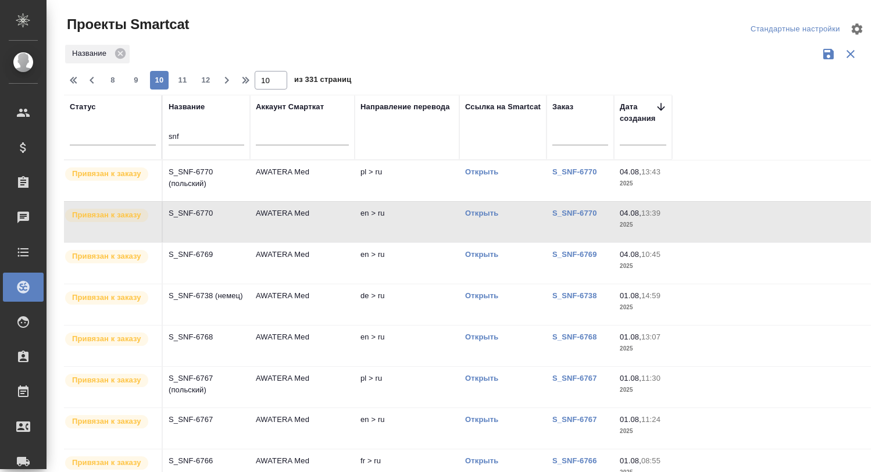
click at [72, 78] on icon "button" at bounding box center [75, 80] width 14 height 14
type input "1"
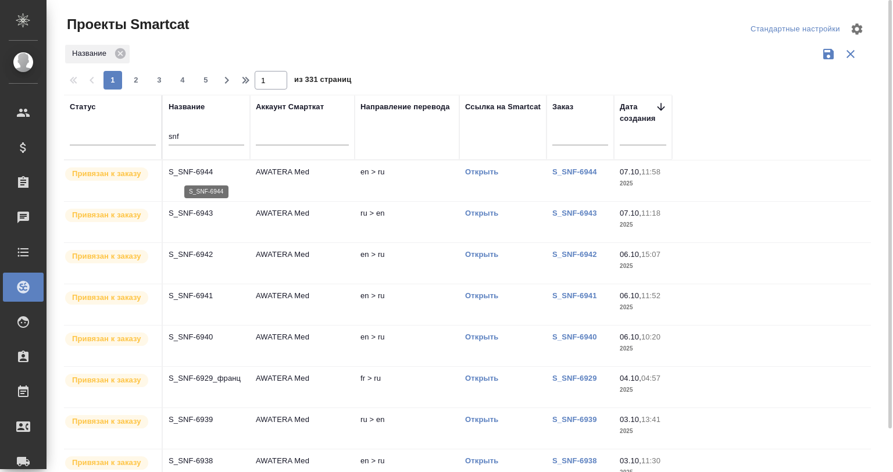
click at [199, 179] on td "S_SNF-6944" at bounding box center [206, 181] width 87 height 41
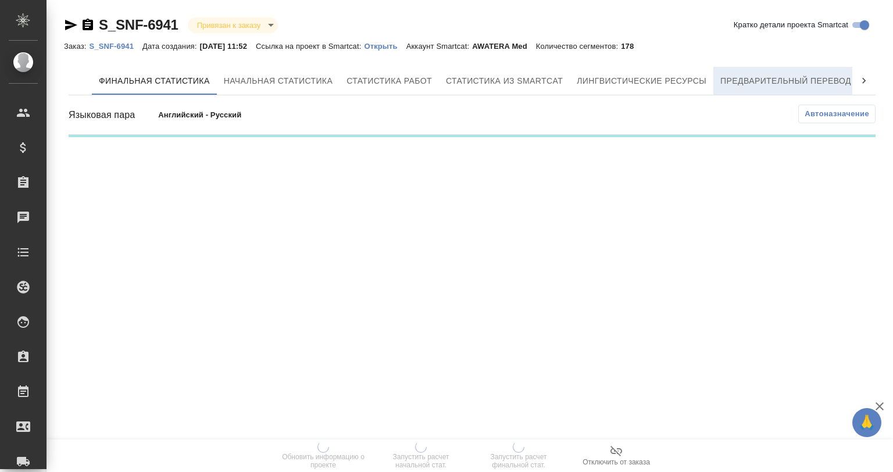
click at [796, 69] on button "Предварительный перевод" at bounding box center [786, 81] width 145 height 28
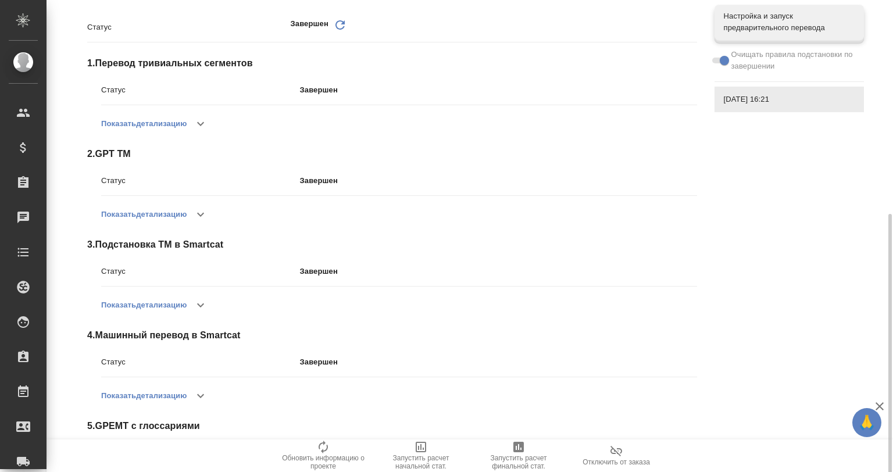
scroll to position [192, 0]
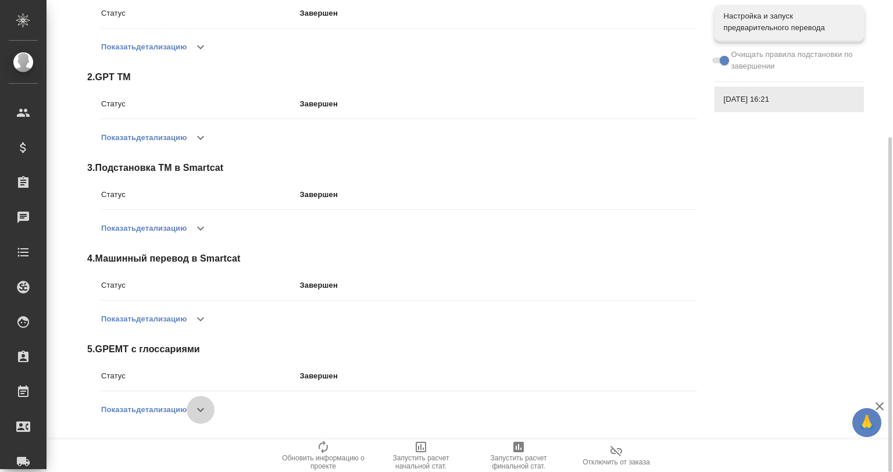
click at [205, 412] on icon "button" at bounding box center [201, 410] width 14 height 14
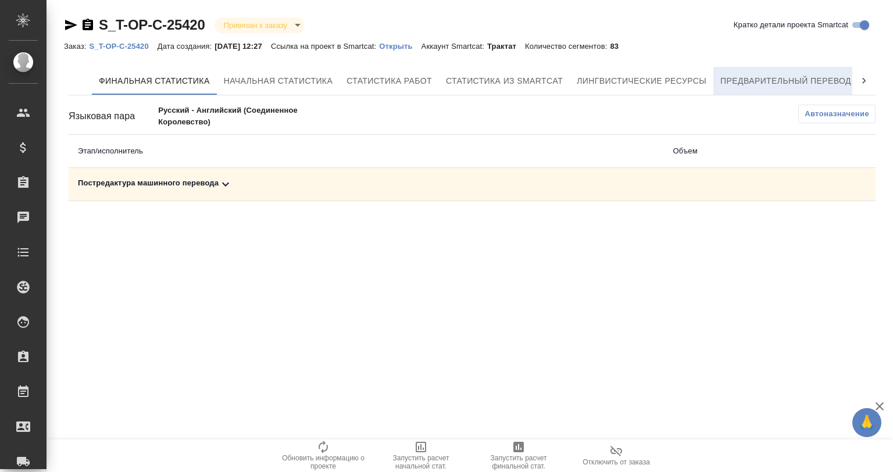
click at [786, 70] on button "Предварительный перевод" at bounding box center [786, 81] width 145 height 28
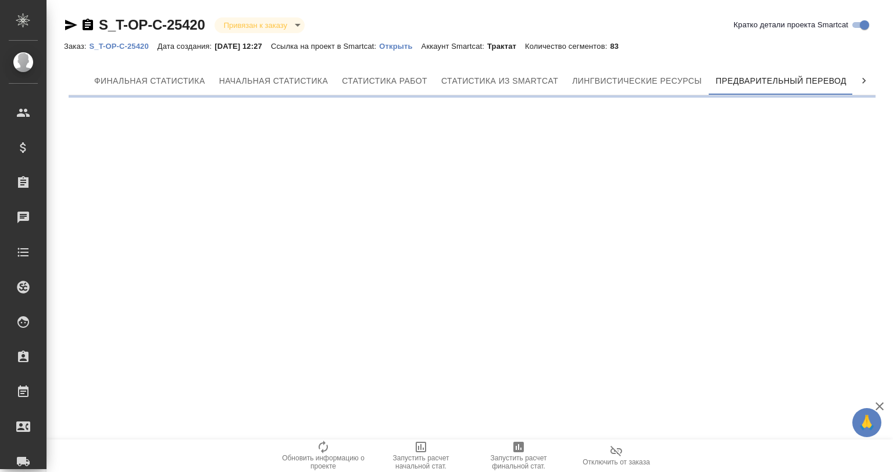
scroll to position [0, 5]
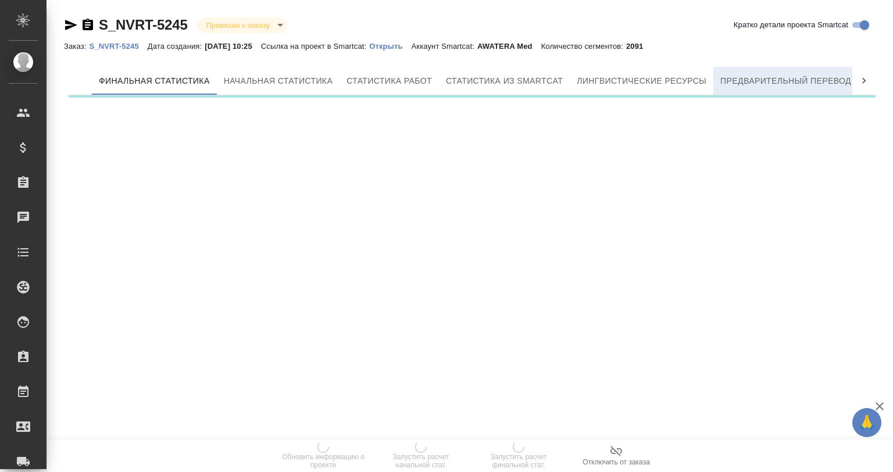
click at [783, 69] on button "Предварительный перевод" at bounding box center [786, 81] width 145 height 28
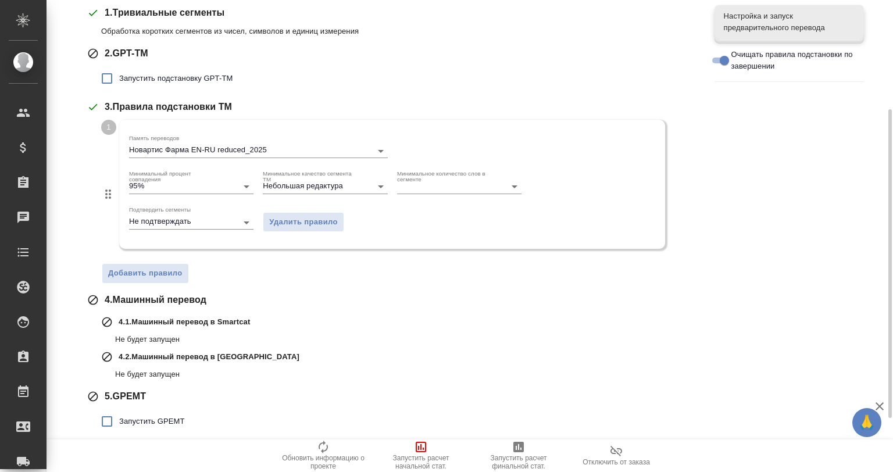
scroll to position [249, 0]
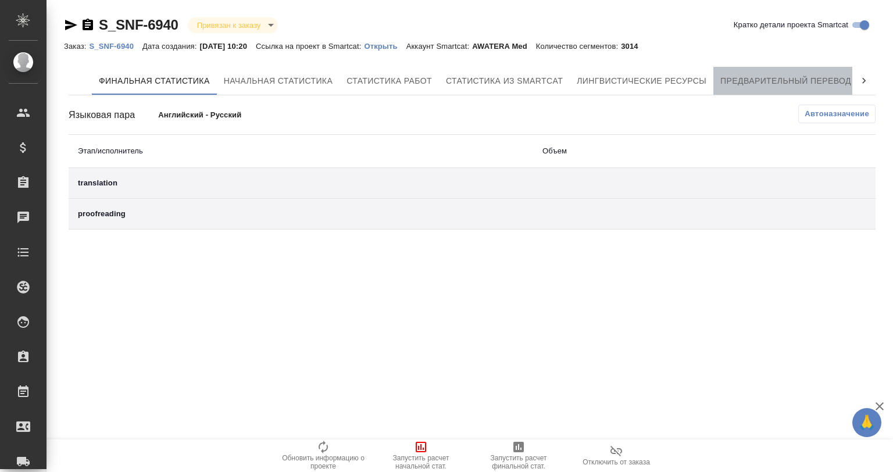
click at [787, 76] on span "Предварительный перевод" at bounding box center [786, 81] width 131 height 15
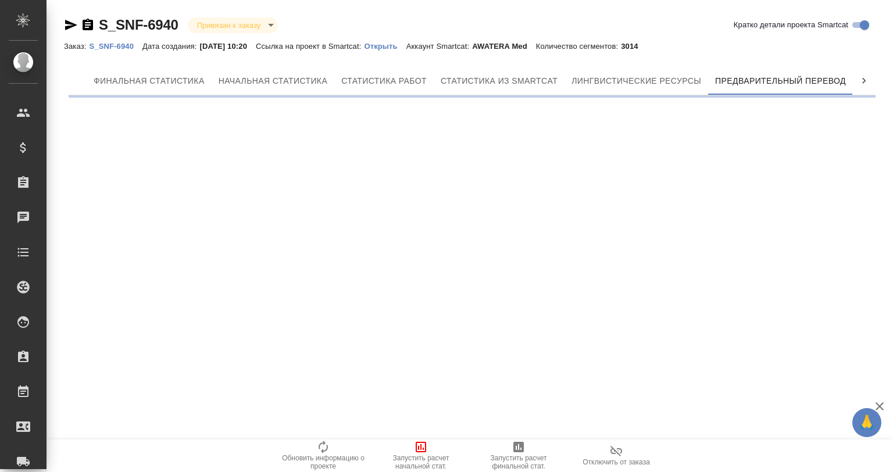
scroll to position [0, 5]
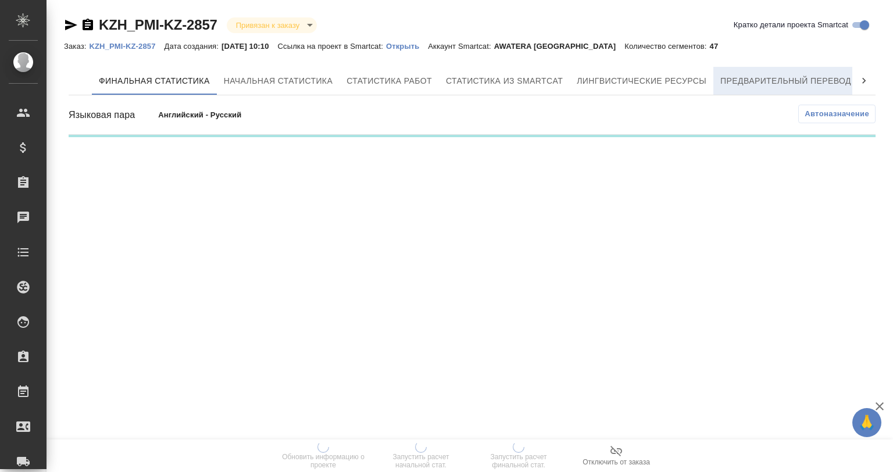
click at [765, 77] on span "Предварительный перевод" at bounding box center [786, 81] width 131 height 15
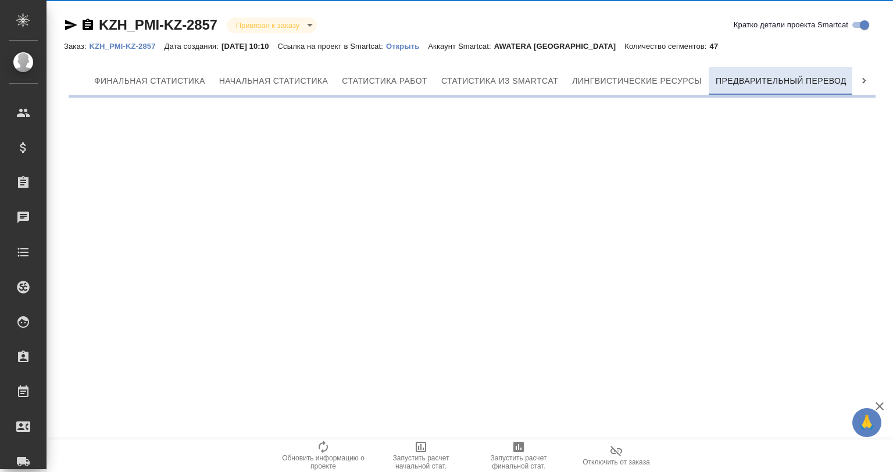
scroll to position [0, 5]
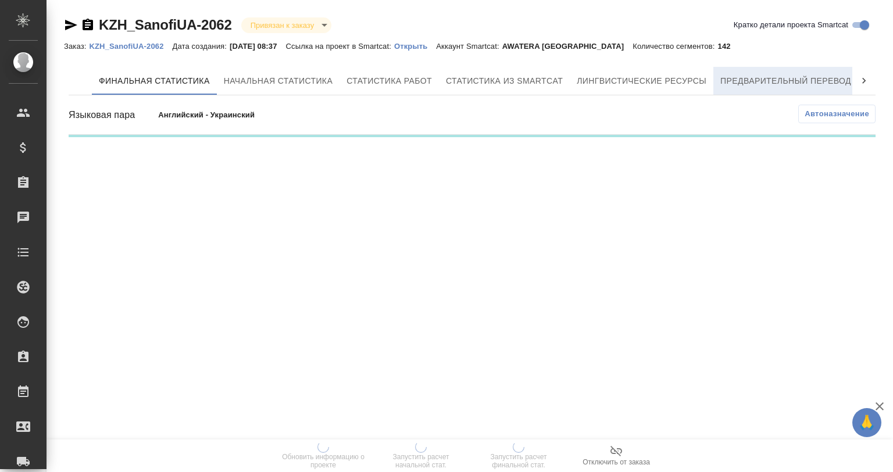
click at [763, 83] on span "Предварительный перевод" at bounding box center [786, 81] width 131 height 15
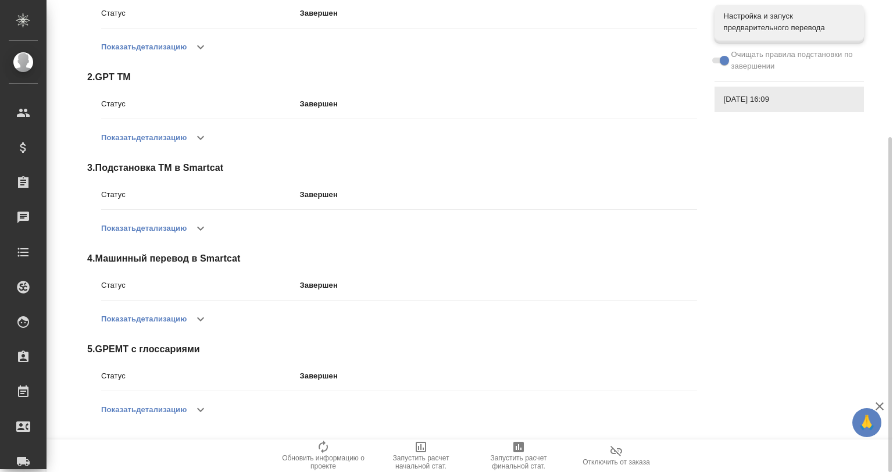
click at [198, 412] on icon "button" at bounding box center [201, 410] width 14 height 14
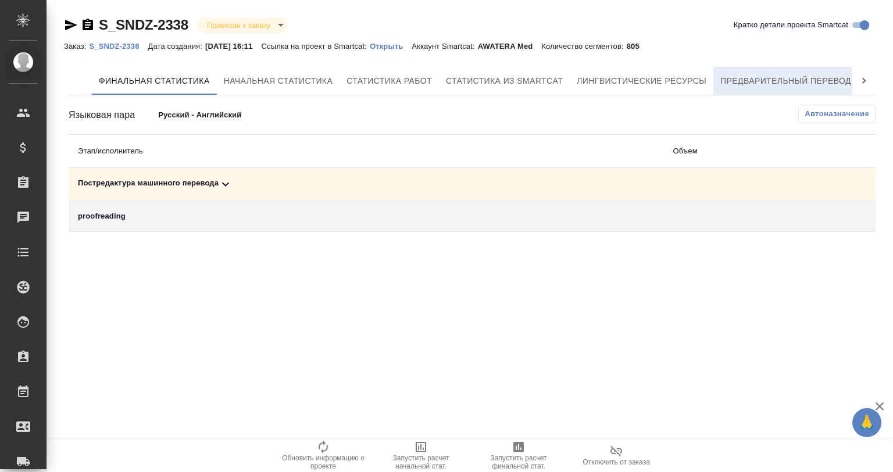
click at [808, 72] on button "Предварительный перевод" at bounding box center [786, 81] width 145 height 28
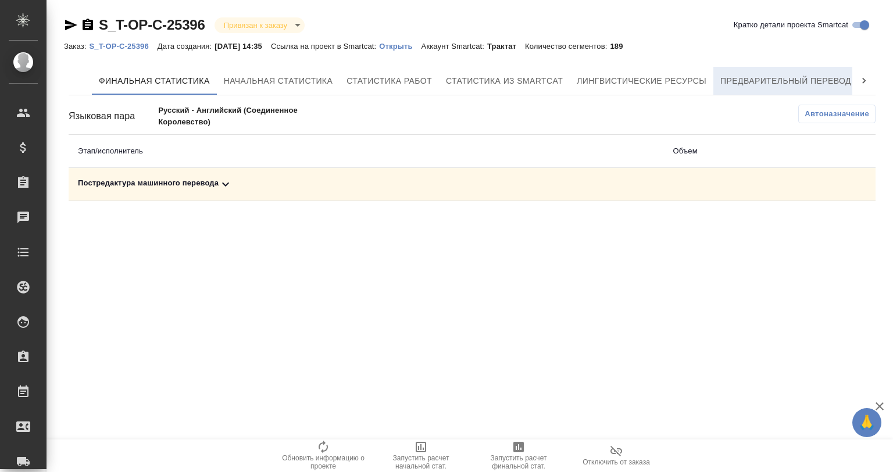
click at [750, 77] on span "Предварительный перевод" at bounding box center [786, 81] width 131 height 15
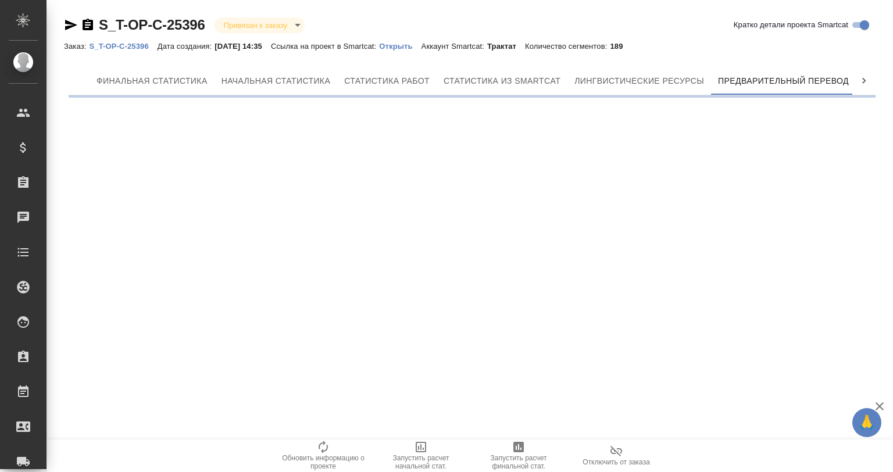
scroll to position [0, 5]
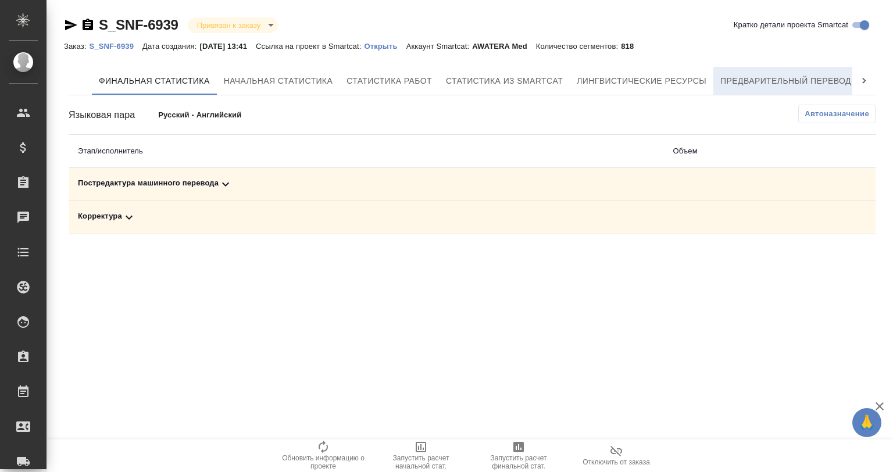
click at [737, 85] on span "Предварительный перевод" at bounding box center [786, 81] width 131 height 15
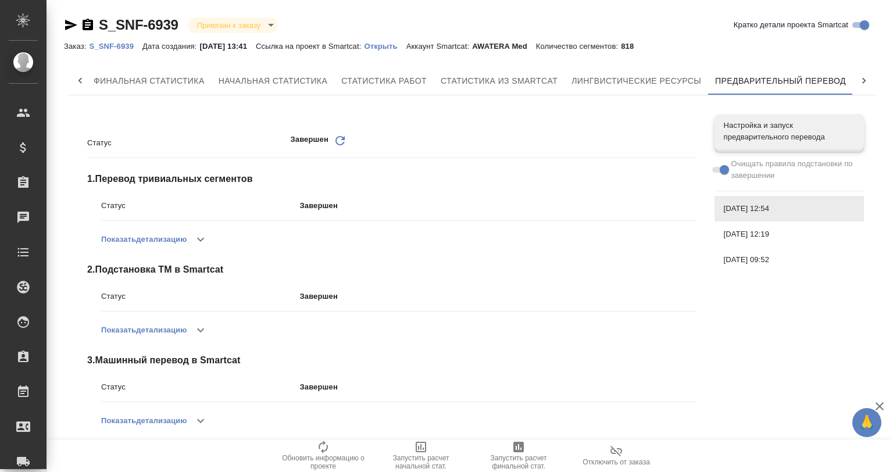
scroll to position [11, 0]
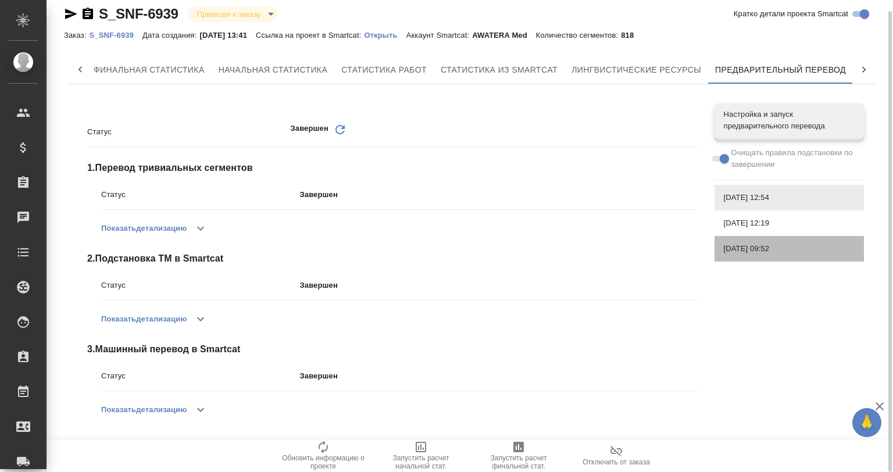
click at [761, 249] on span "04.10.2025, 09:52" at bounding box center [789, 249] width 131 height 12
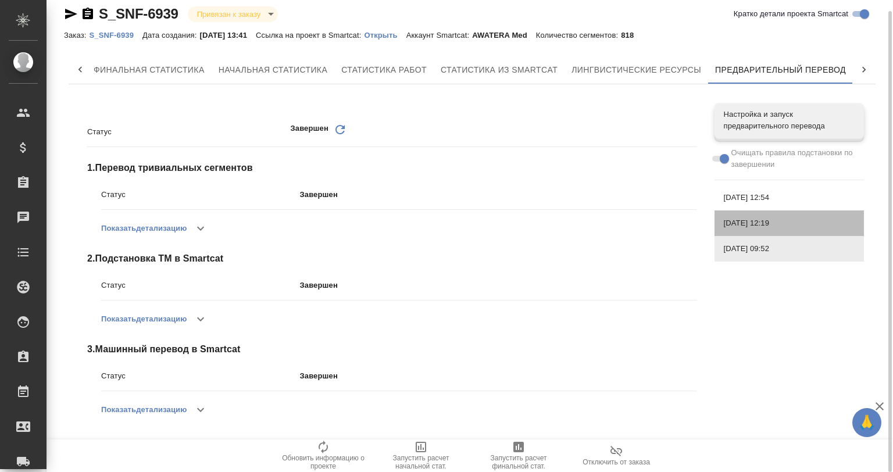
click at [748, 223] on span "04.10.2025, 12:19" at bounding box center [789, 224] width 131 height 12
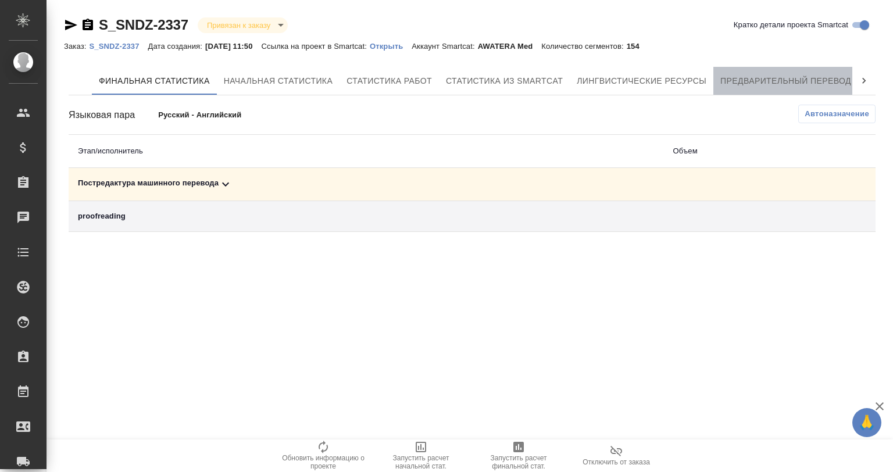
click at [765, 76] on span "Предварительный перевод" at bounding box center [786, 81] width 131 height 15
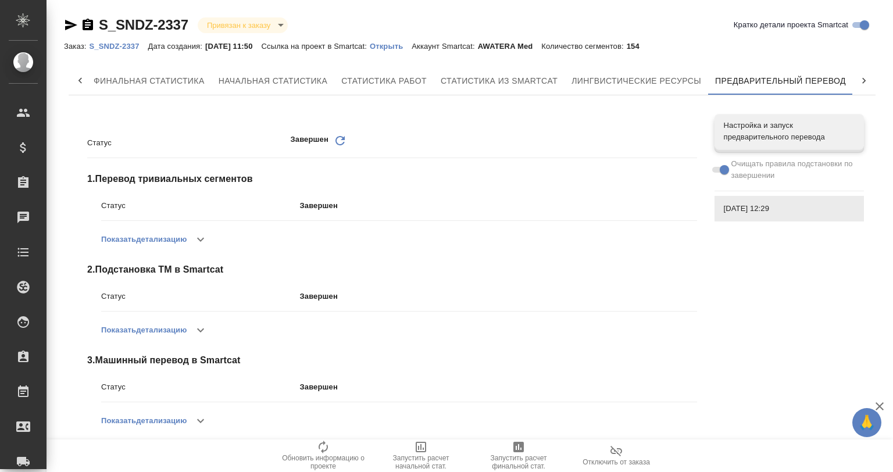
scroll to position [11, 0]
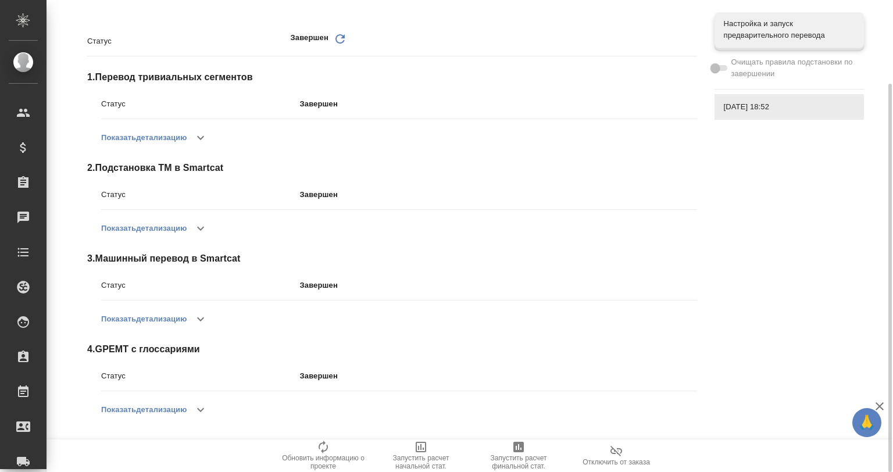
click at [202, 408] on icon "button" at bounding box center [201, 410] width 14 height 14
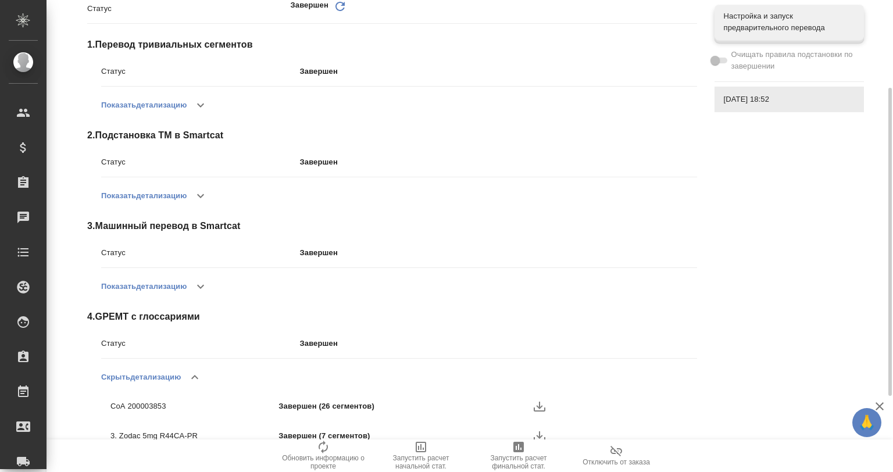
scroll to position [0, 0]
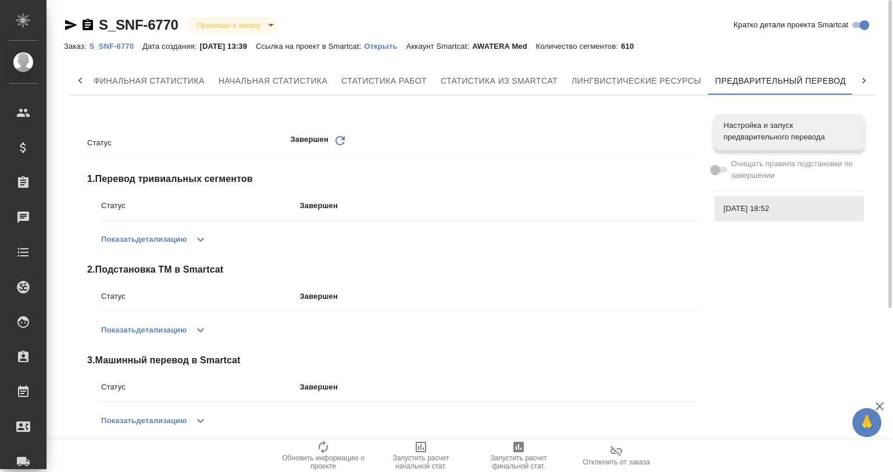
click at [398, 44] on p "Открыть" at bounding box center [385, 46] width 42 height 9
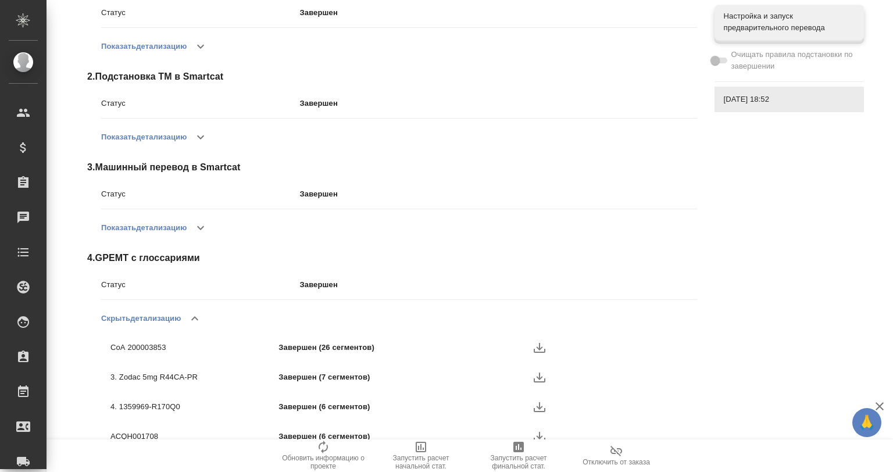
scroll to position [250, 0]
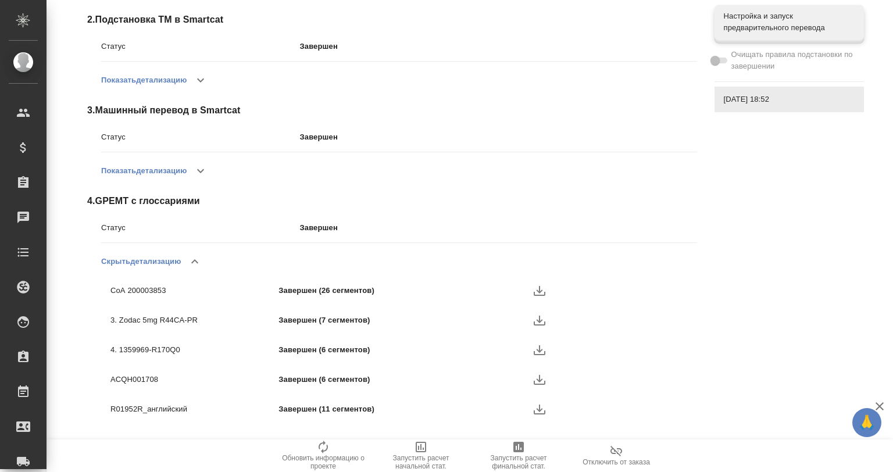
click at [537, 286] on icon "button" at bounding box center [540, 291] width 14 height 14
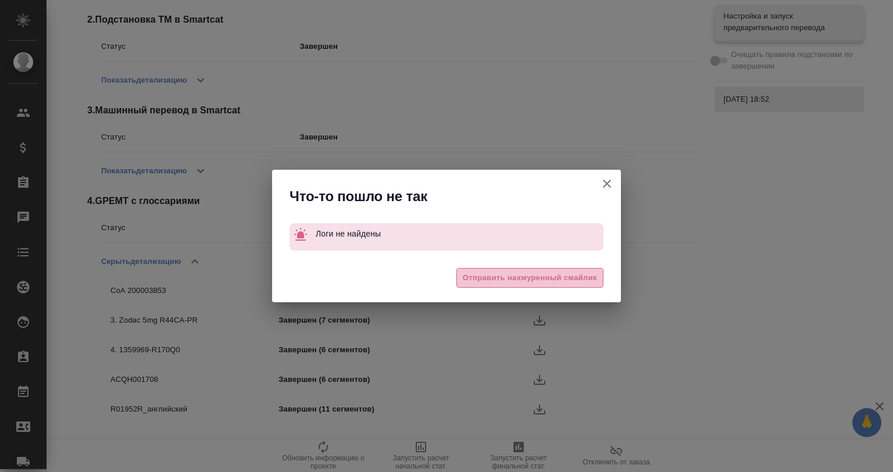
click at [502, 281] on span "Отправить нахмуренный смайлик" at bounding box center [530, 278] width 134 height 13
